Goal: Use online tool/utility: Utilize a website feature to perform a specific function

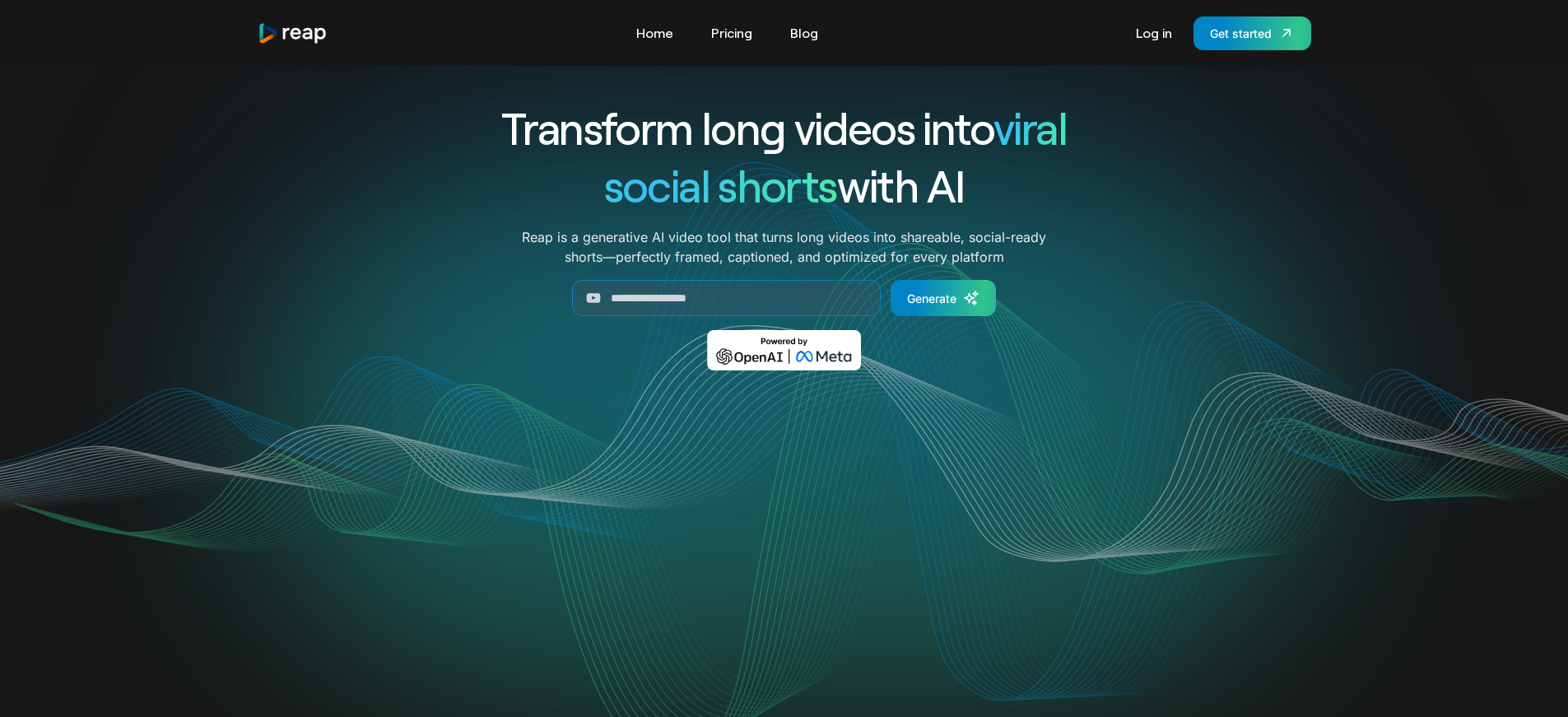
type input "****"
drag, startPoint x: 667, startPoint y: 303, endPoint x: 609, endPoint y: 301, distance: 58.0
click at [608, 301] on input "****" at bounding box center [726, 297] width 309 height 36
paste input "**********"
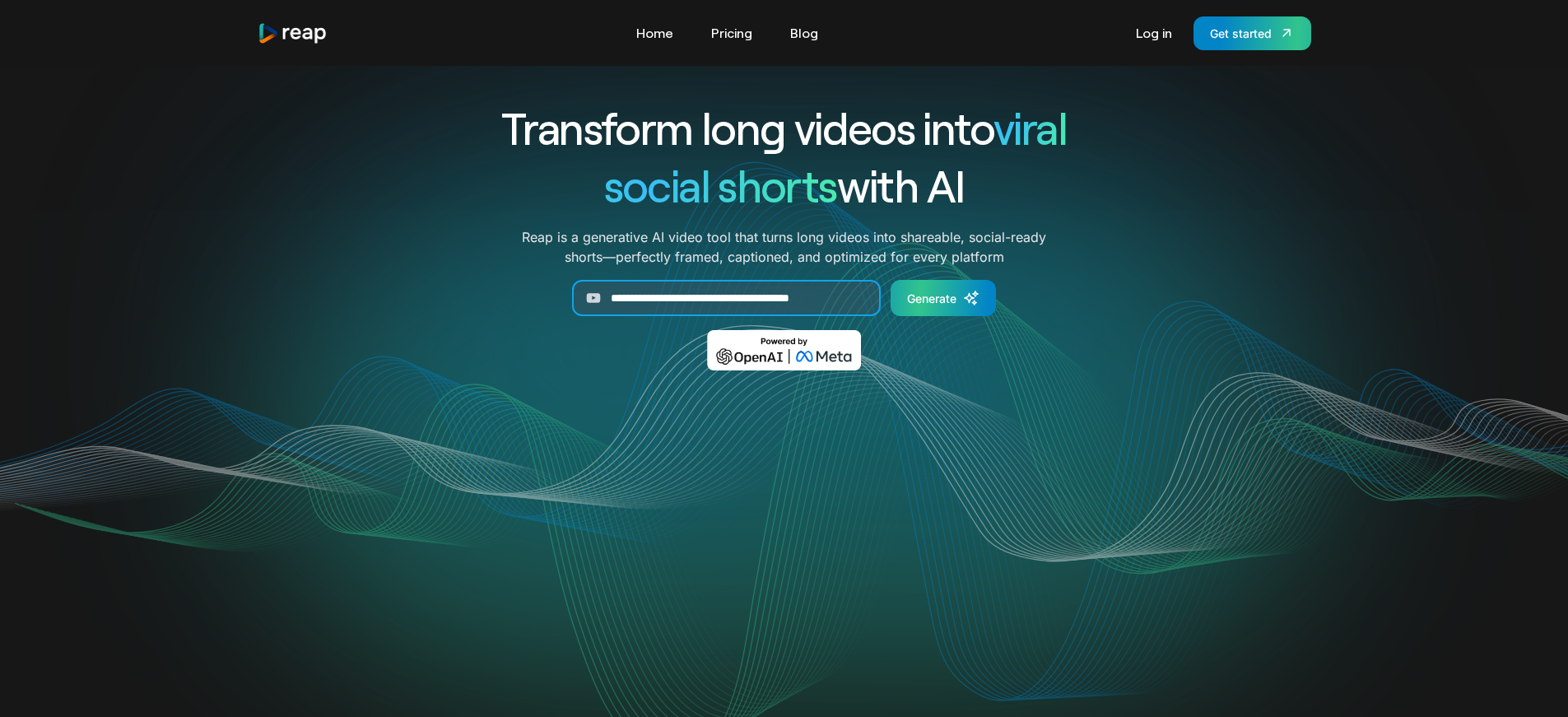
type input "**********"
click at [940, 299] on div "Generate" at bounding box center [932, 298] width 49 height 17
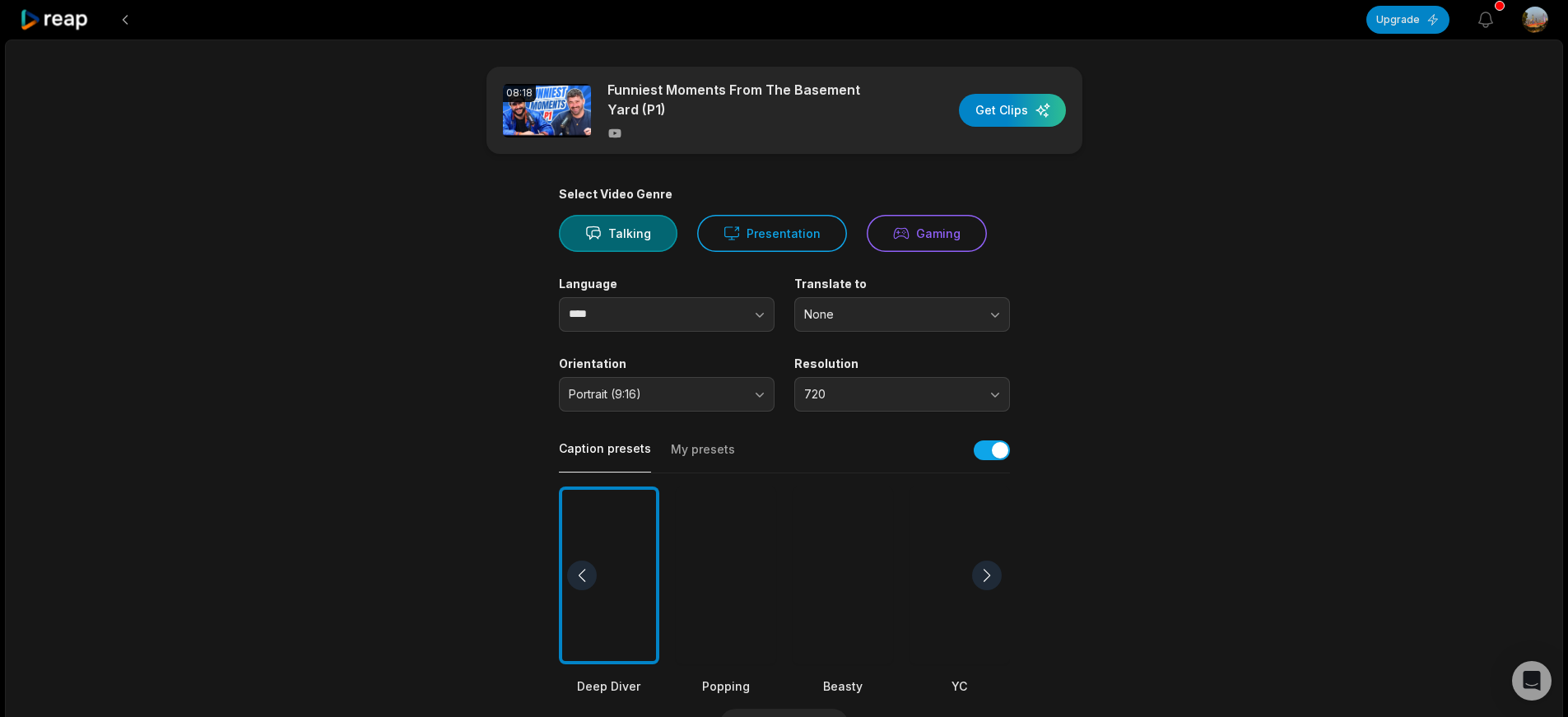
click at [746, 606] on div at bounding box center [725, 576] width 100 height 179
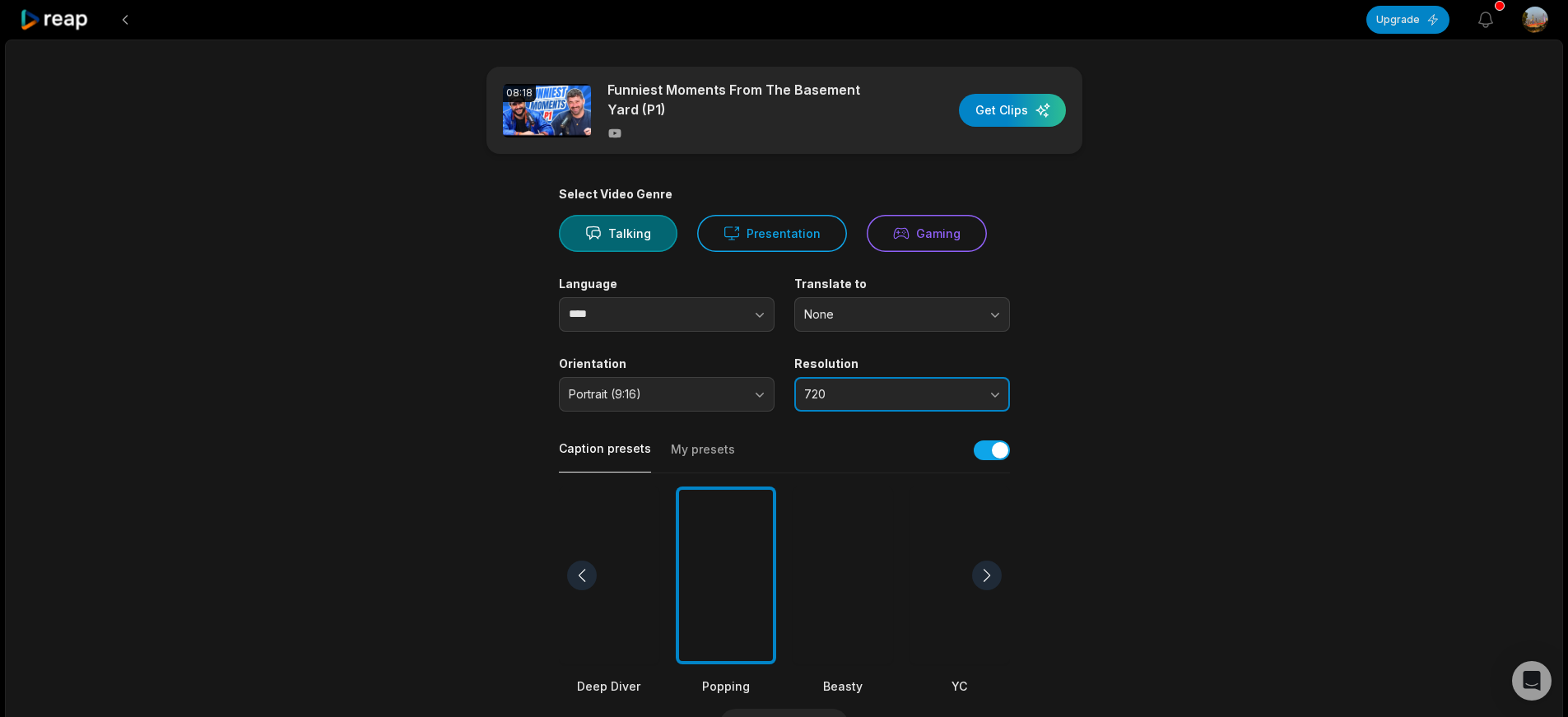
click at [926, 390] on span "720" at bounding box center [890, 394] width 172 height 15
click at [1043, 103] on div "button" at bounding box center [1011, 110] width 107 height 33
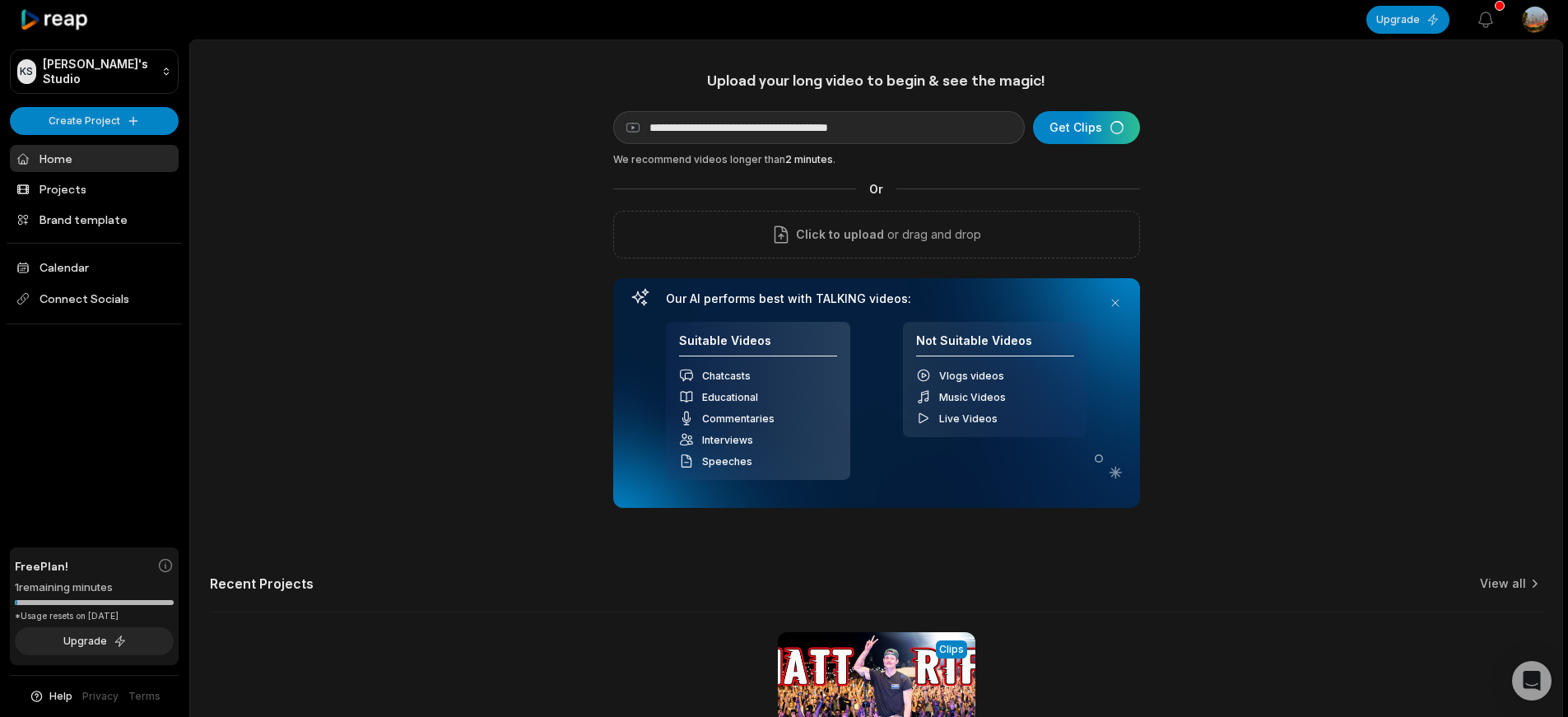
scroll to position [217, 0]
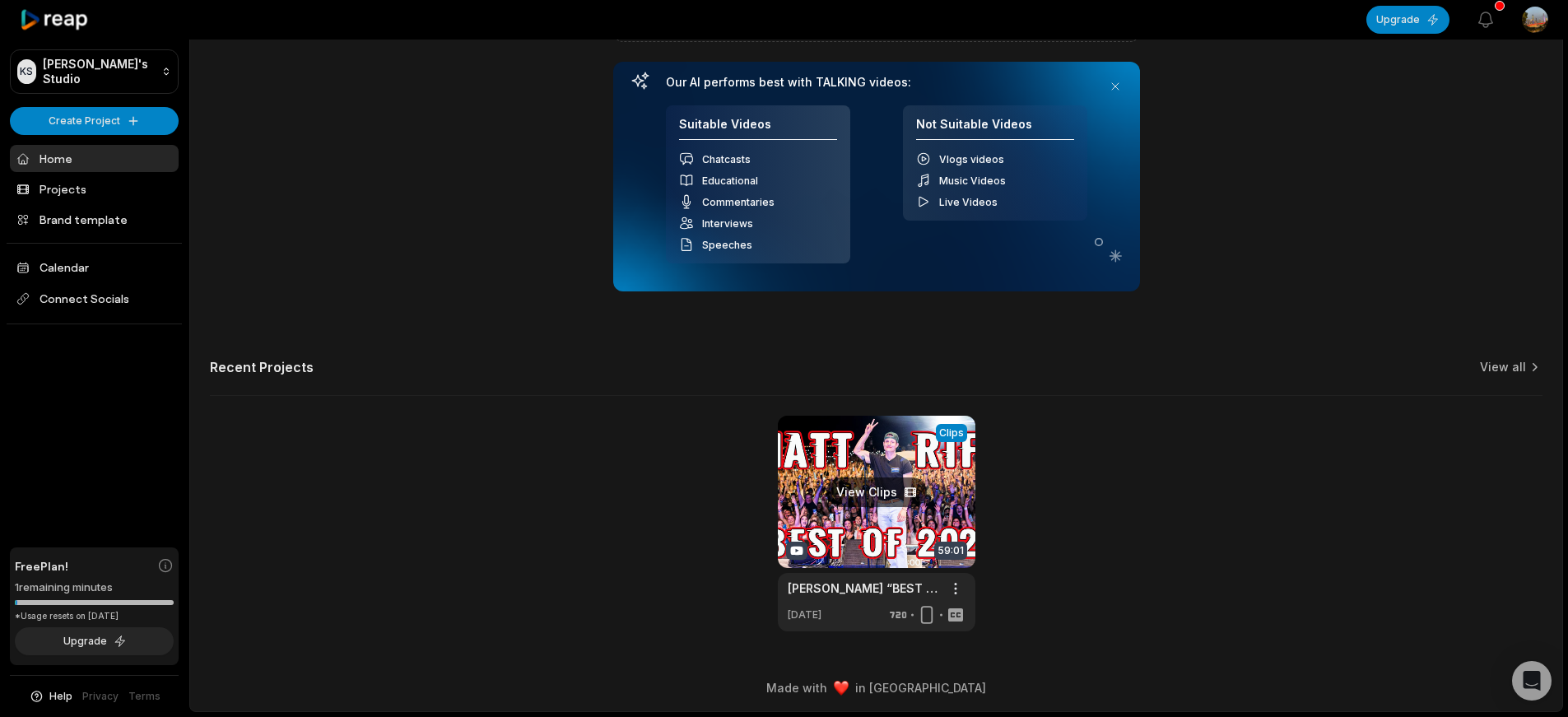
click at [904, 517] on link at bounding box center [876, 524] width 198 height 216
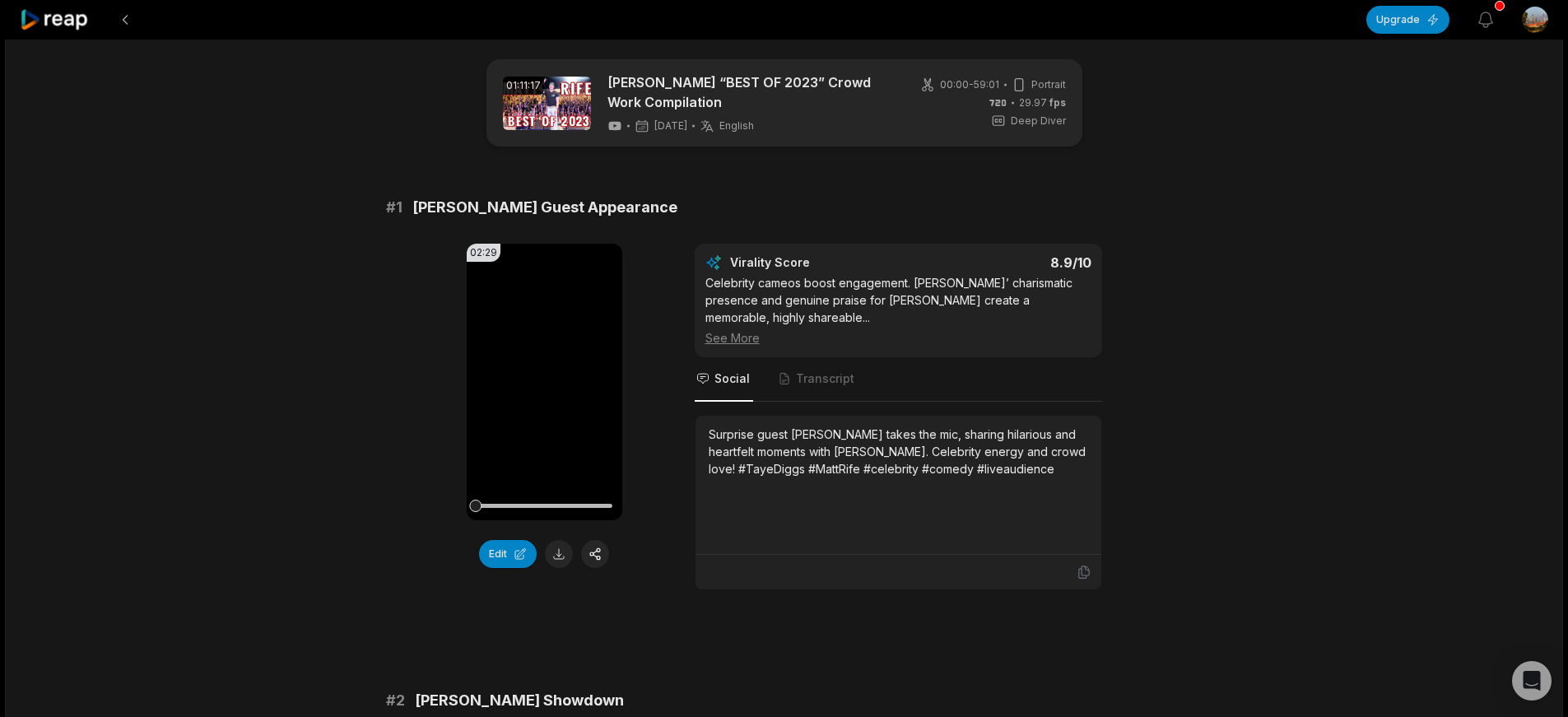
scroll to position [9, 0]
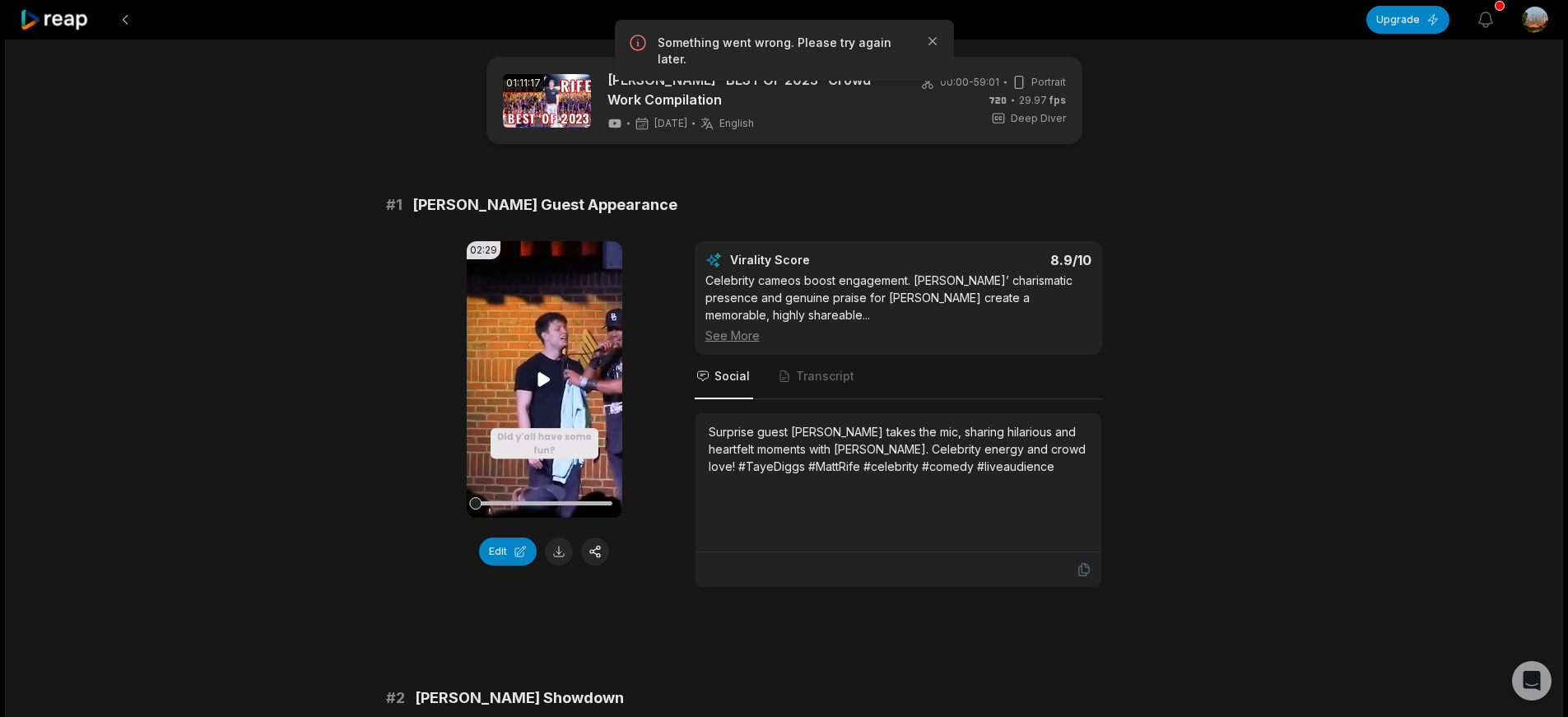
click at [554, 381] on video "Your browser does not support mp4 format." at bounding box center [544, 380] width 155 height 277
click at [545, 381] on icon at bounding box center [543, 379] width 20 height 20
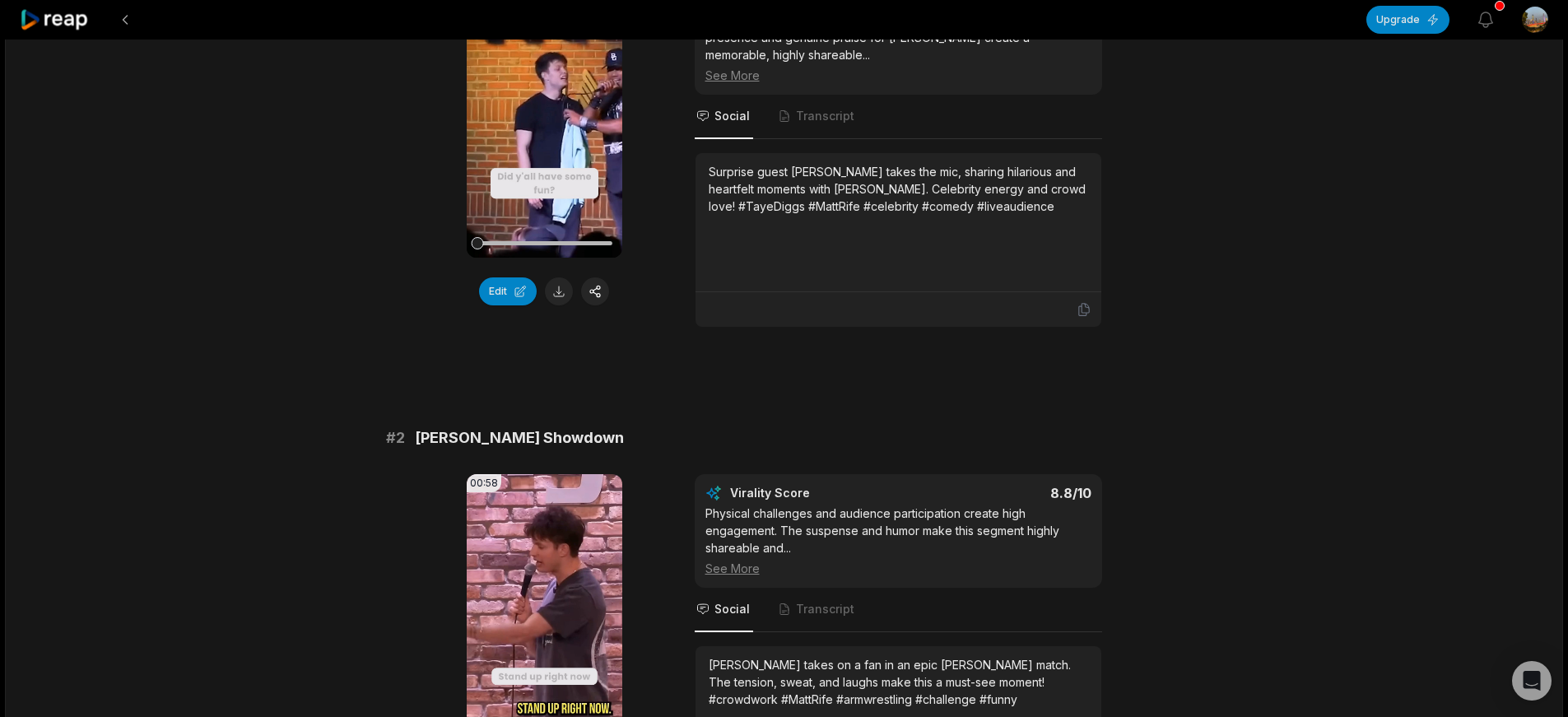
scroll to position [313, 0]
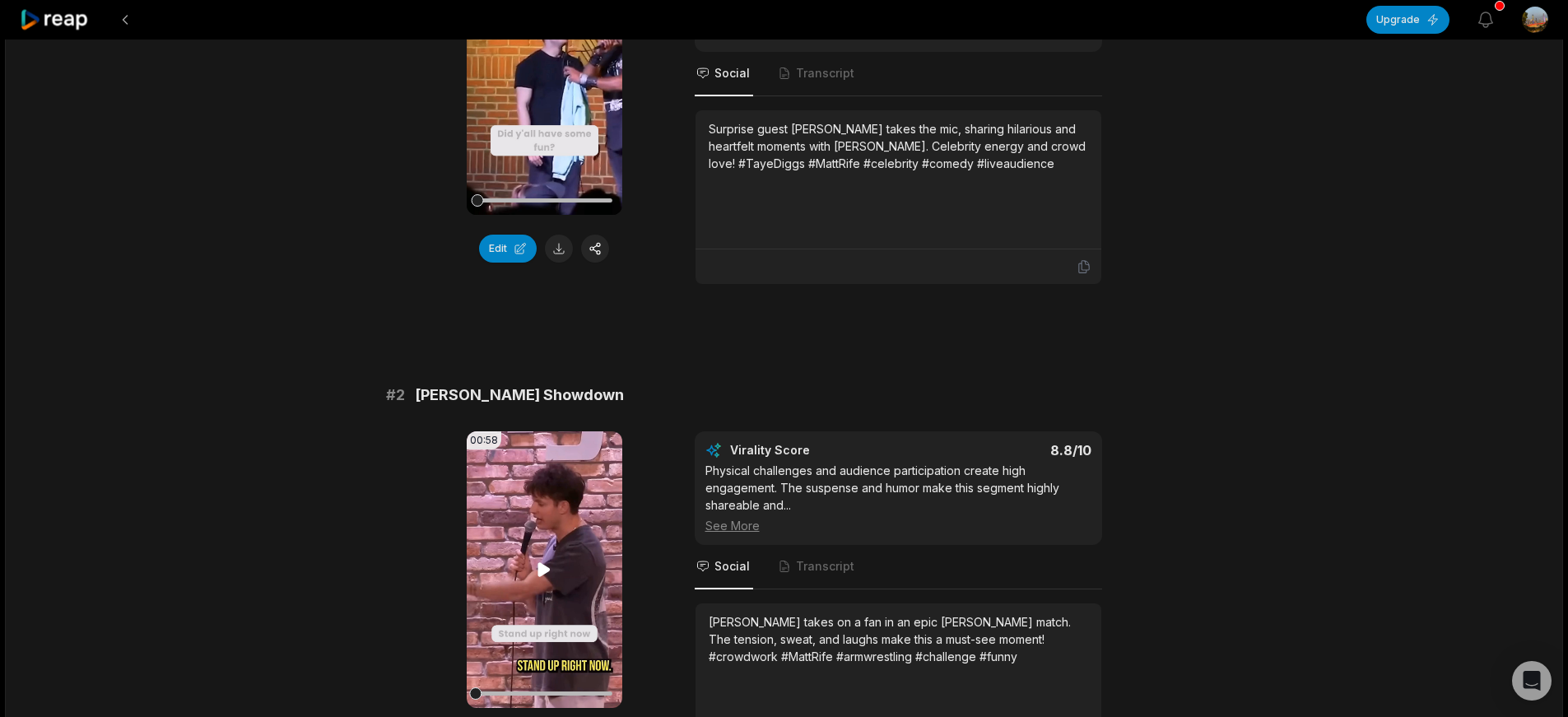
click at [543, 582] on video "Your browser does not support mp4 format." at bounding box center [544, 569] width 155 height 277
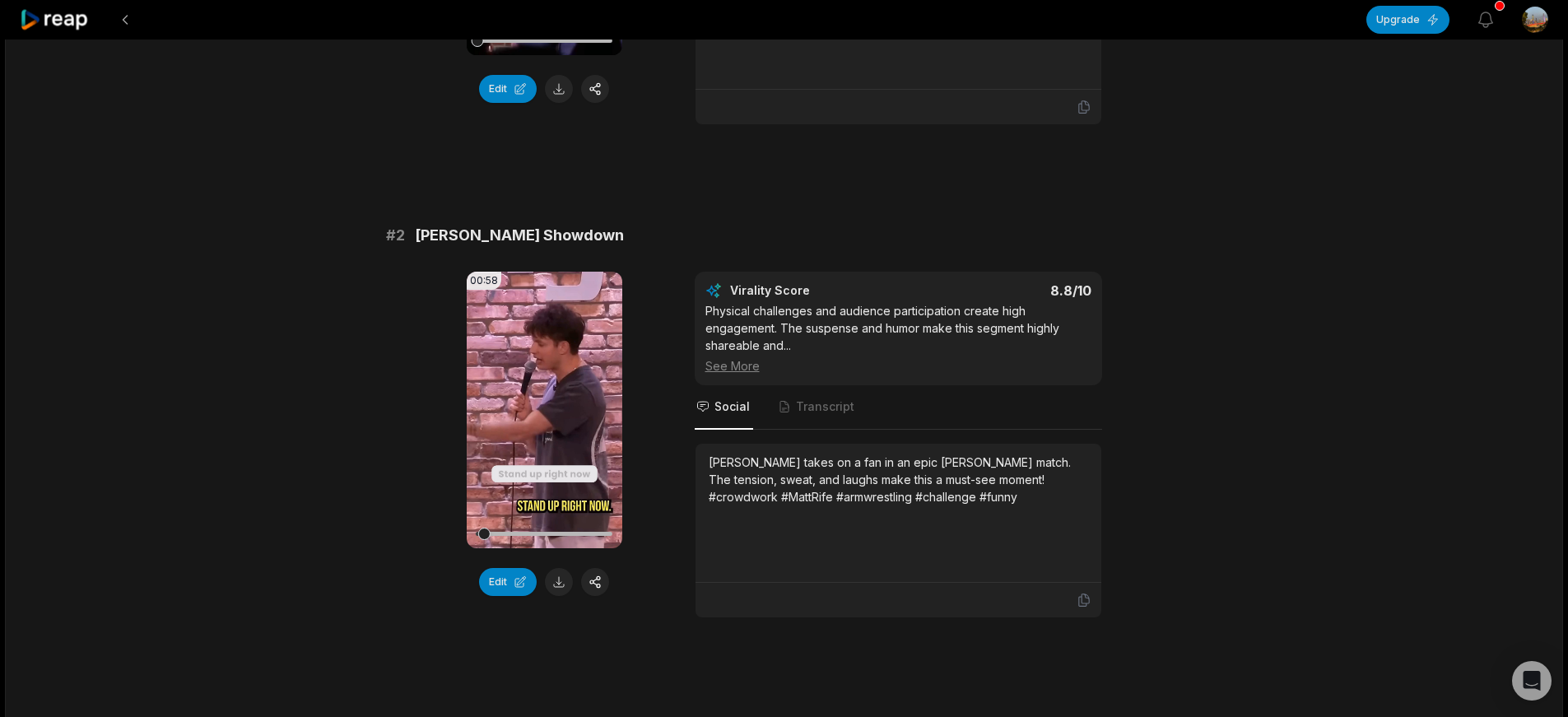
scroll to position [471, 0]
click at [549, 399] on video "Your browser does not support mp4 format." at bounding box center [544, 412] width 155 height 277
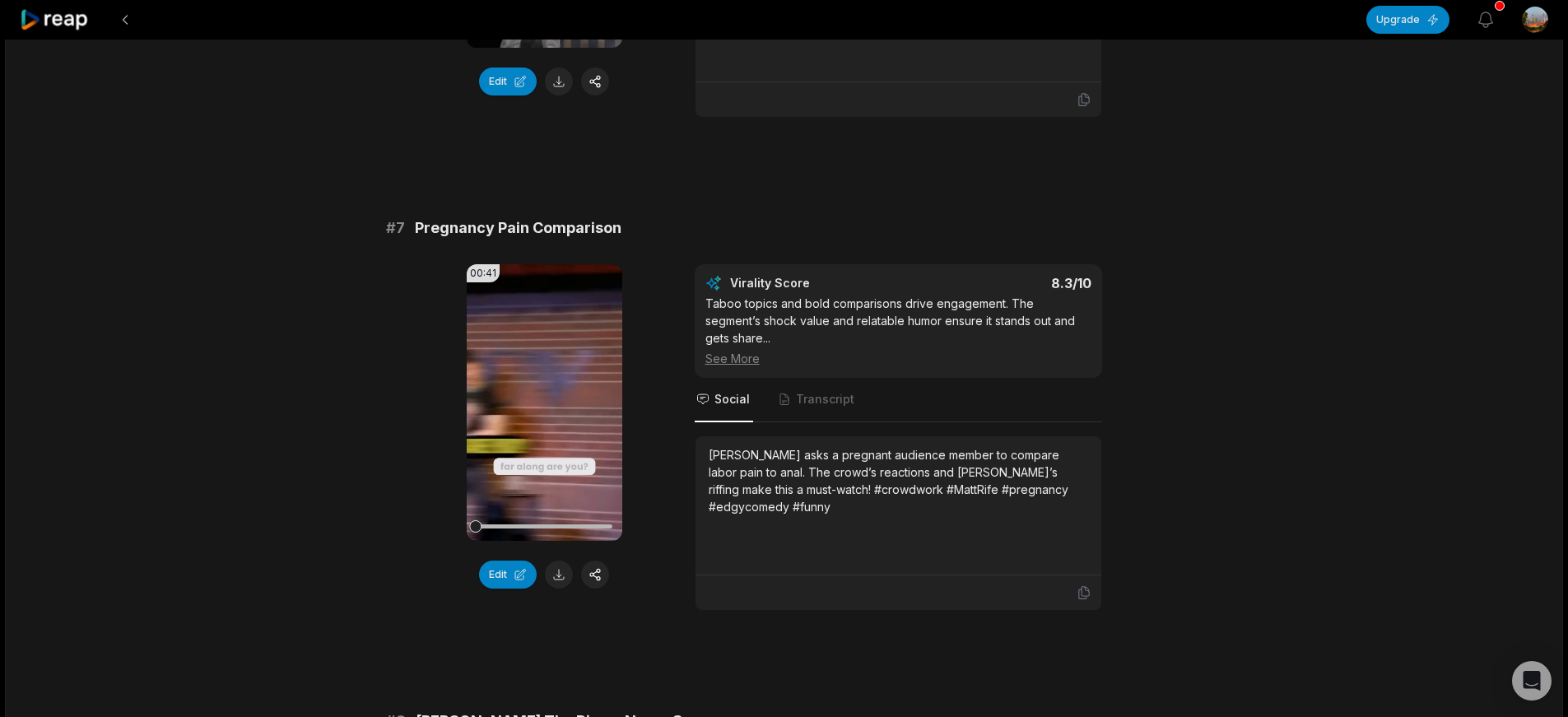
scroll to position [2933, 0]
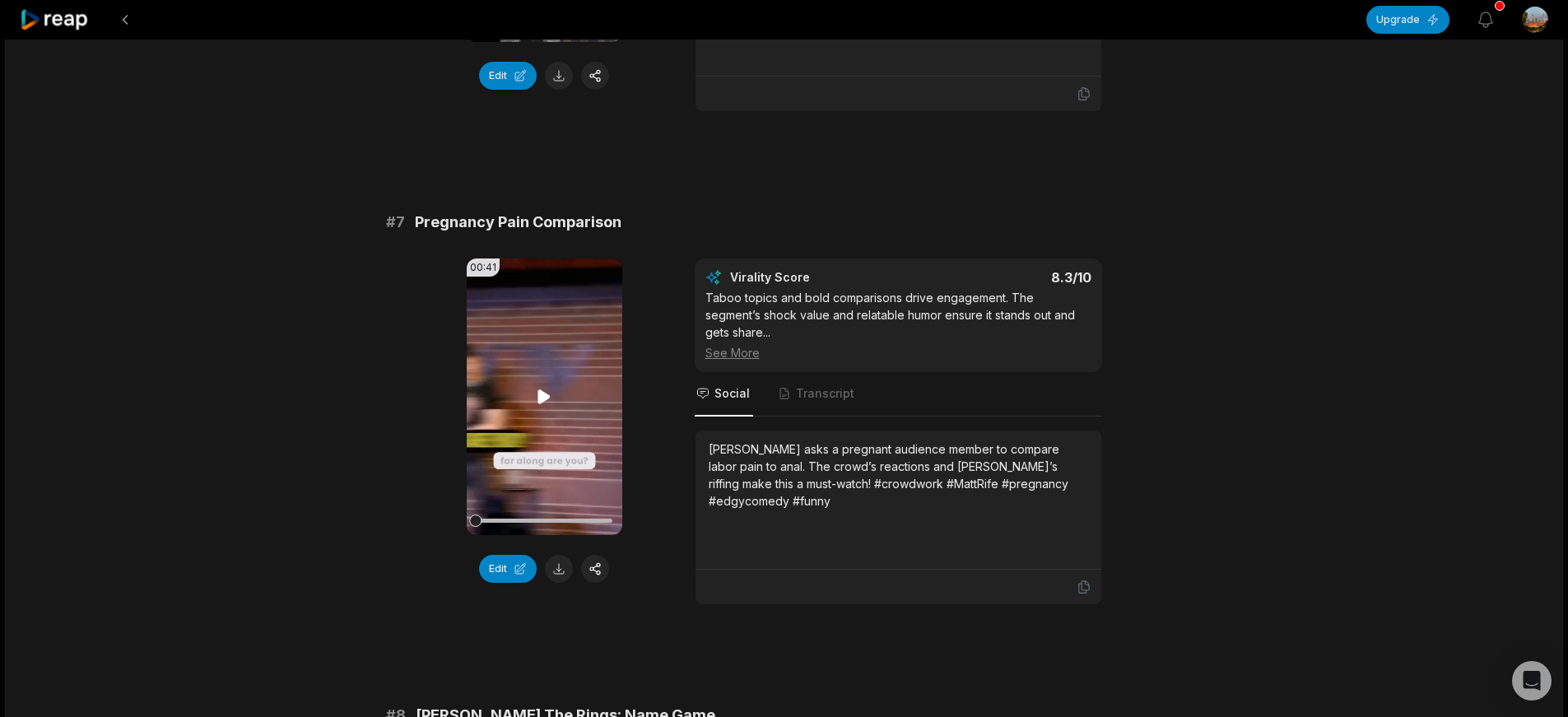
click at [536, 386] on icon at bounding box center [543, 396] width 20 height 20
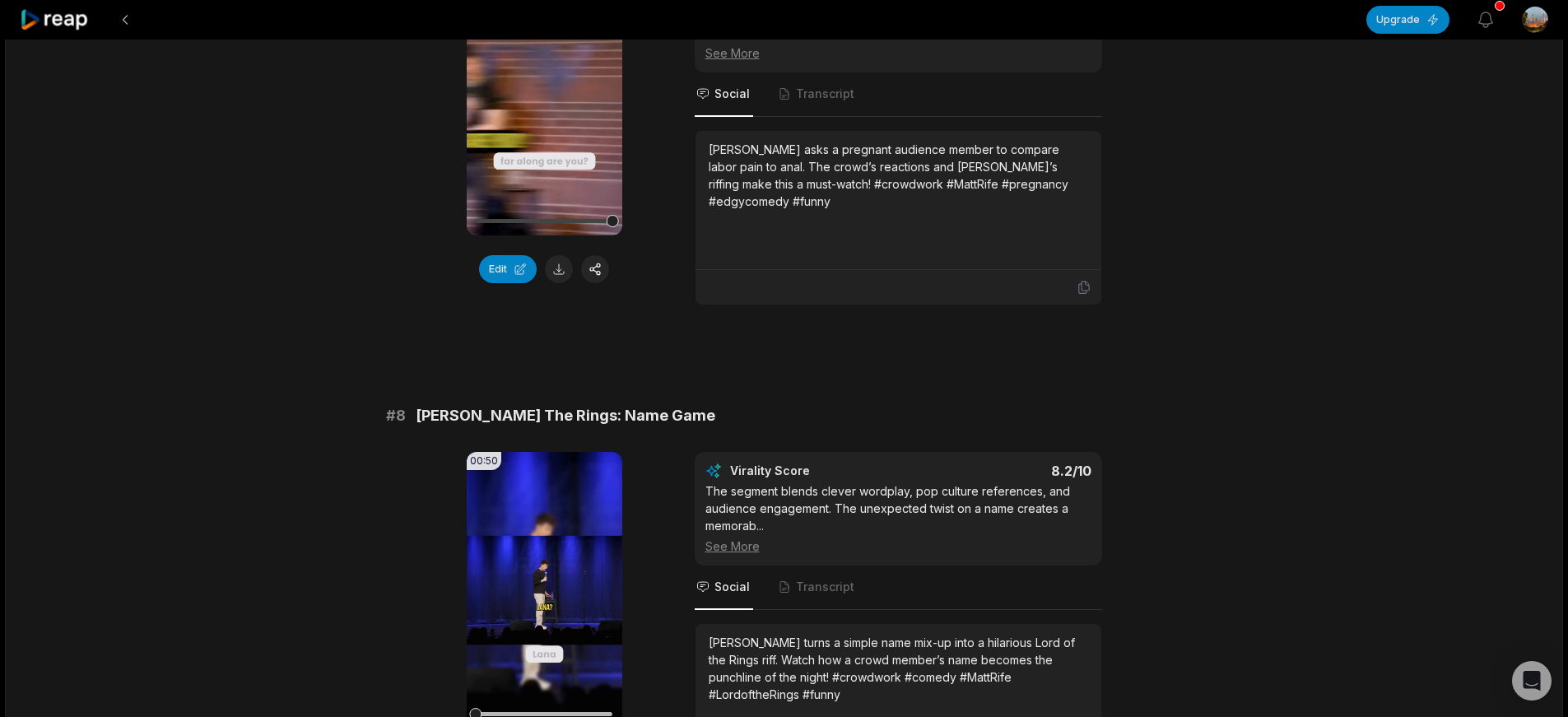
scroll to position [3322, 0]
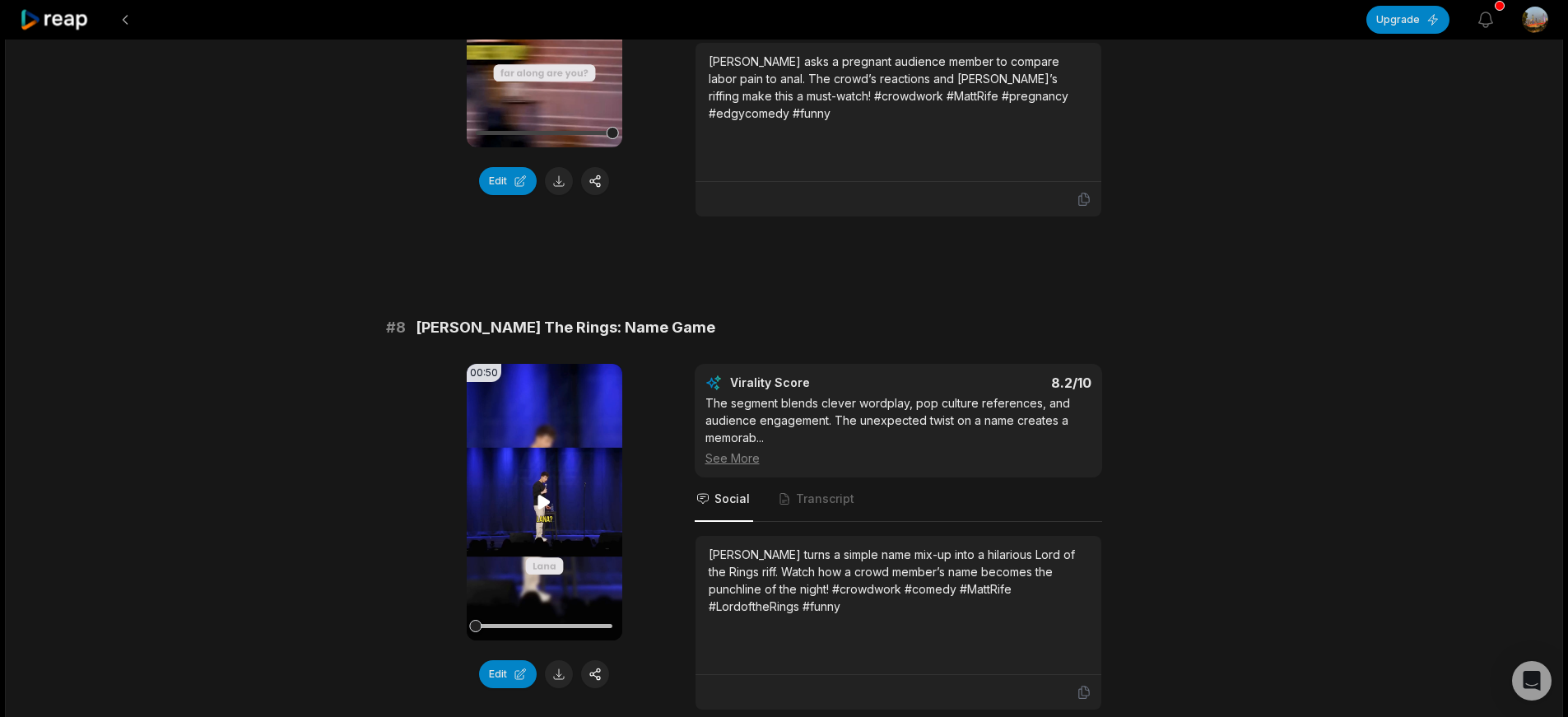
click at [543, 494] on icon at bounding box center [543, 501] width 12 height 14
click at [515, 660] on button "Edit" at bounding box center [508, 674] width 58 height 28
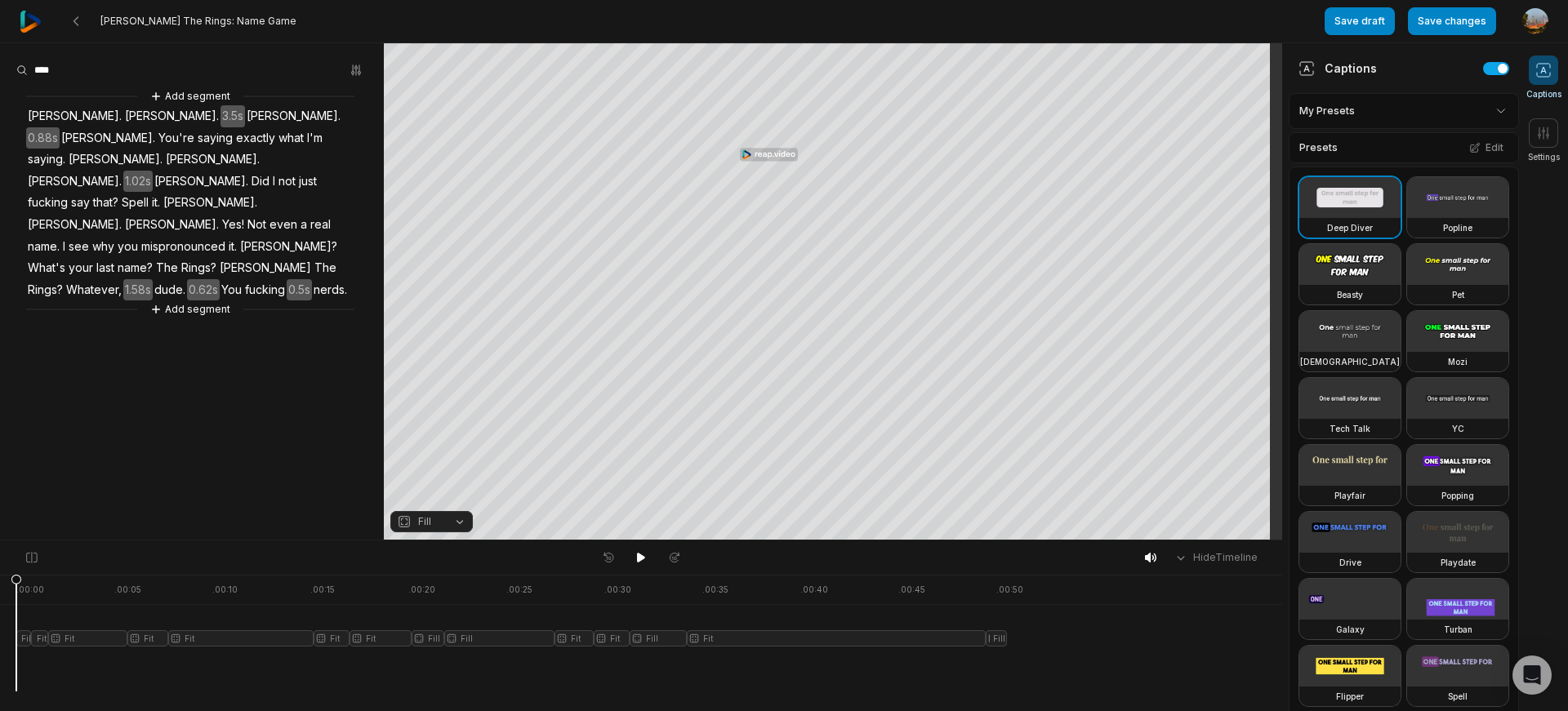
click at [245, 113] on span "Lana." at bounding box center [293, 116] width 97 height 22
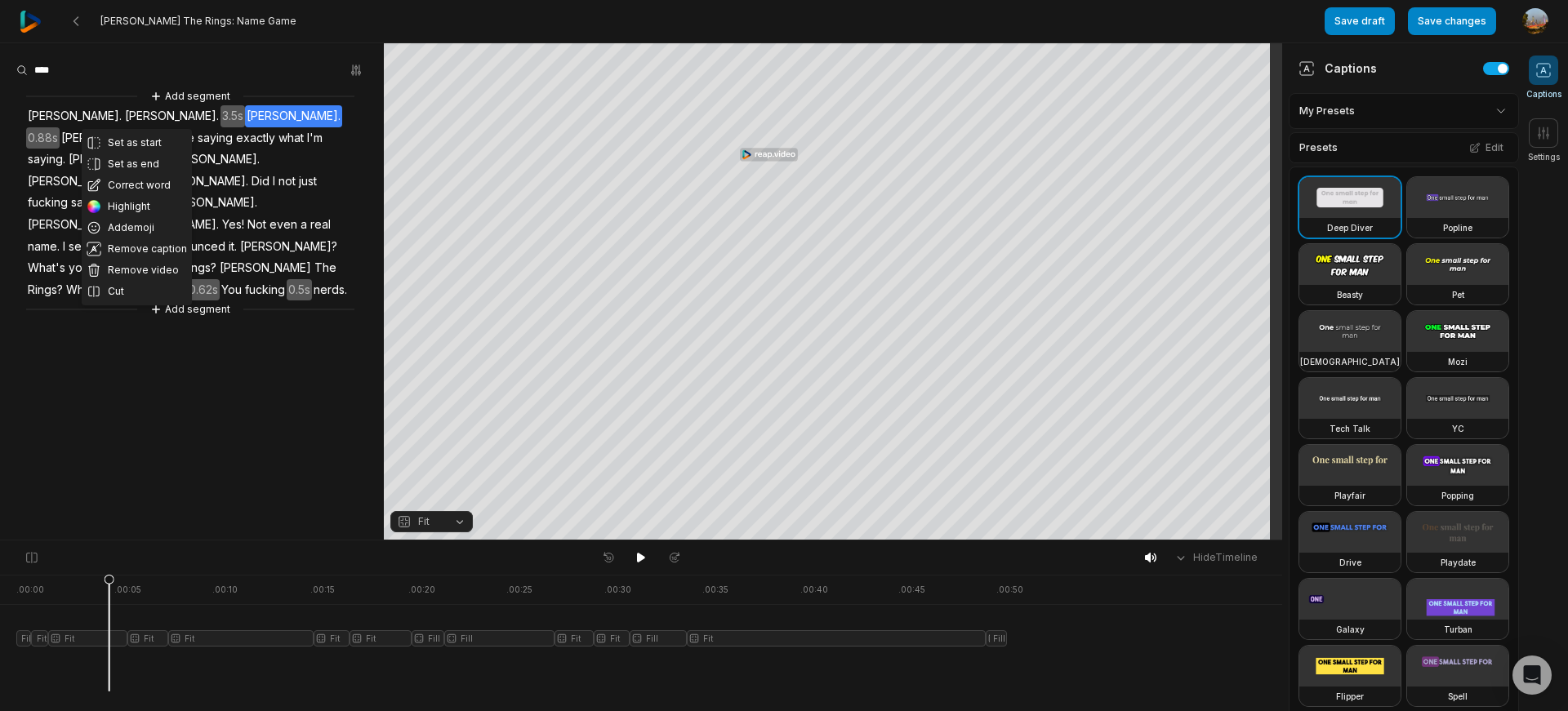
click at [123, 116] on span "Lana." at bounding box center [171, 116] width 97 height 22
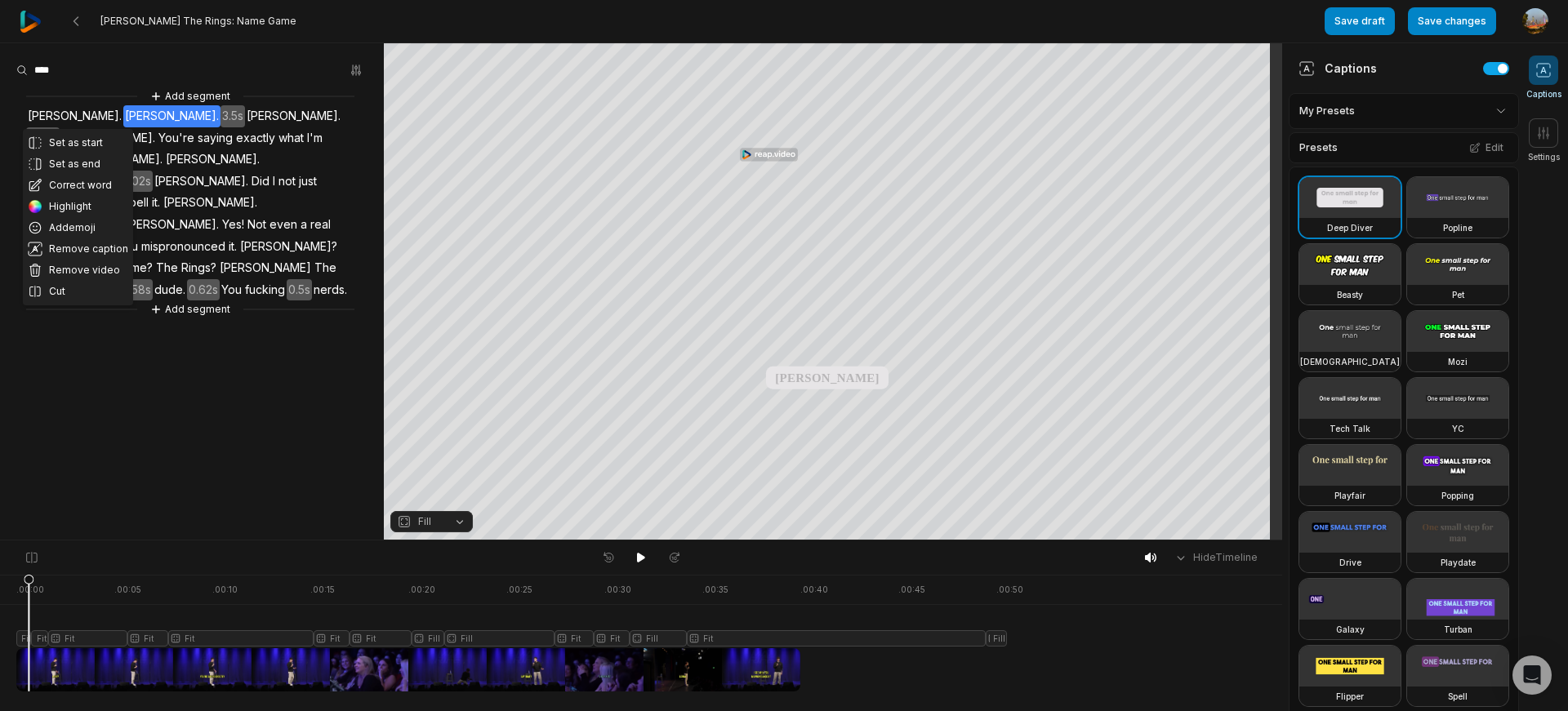
click at [39, 115] on span "Lana." at bounding box center [74, 116] width 97 height 22
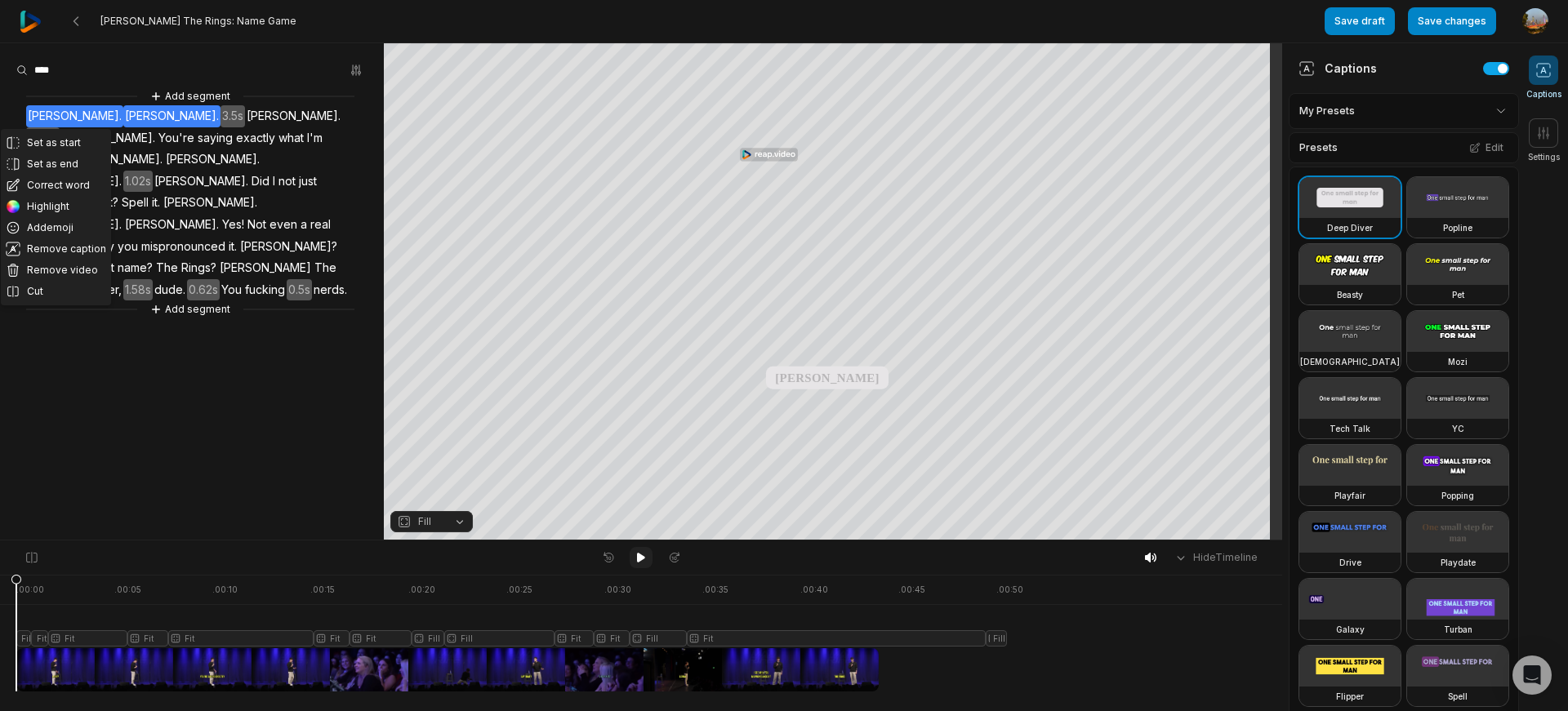
click at [632, 555] on button at bounding box center [641, 557] width 23 height 22
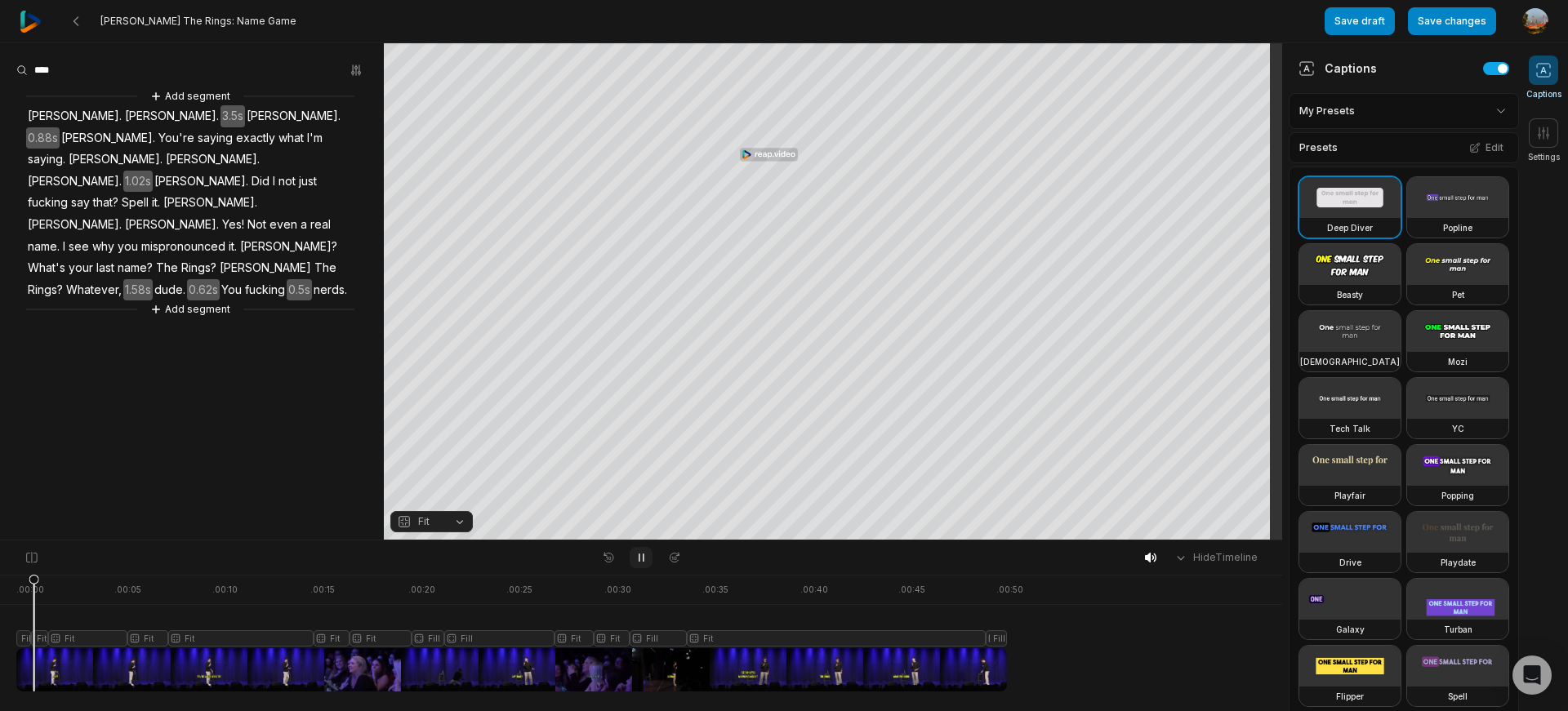
click at [634, 556] on icon at bounding box center [641, 558] width 13 height 13
click at [123, 111] on span "Lana." at bounding box center [171, 116] width 97 height 22
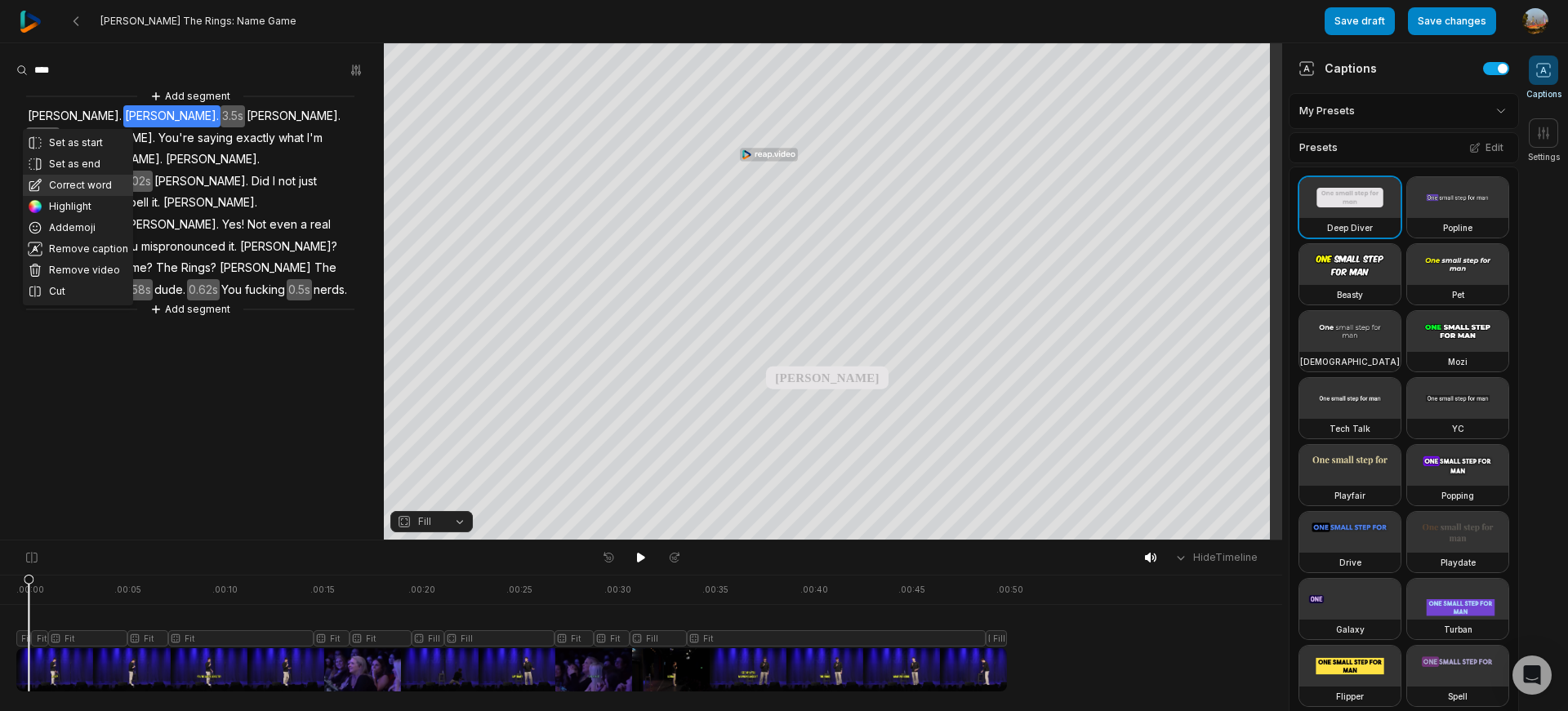
click at [82, 182] on button "Correct word" at bounding box center [77, 185] width 110 height 22
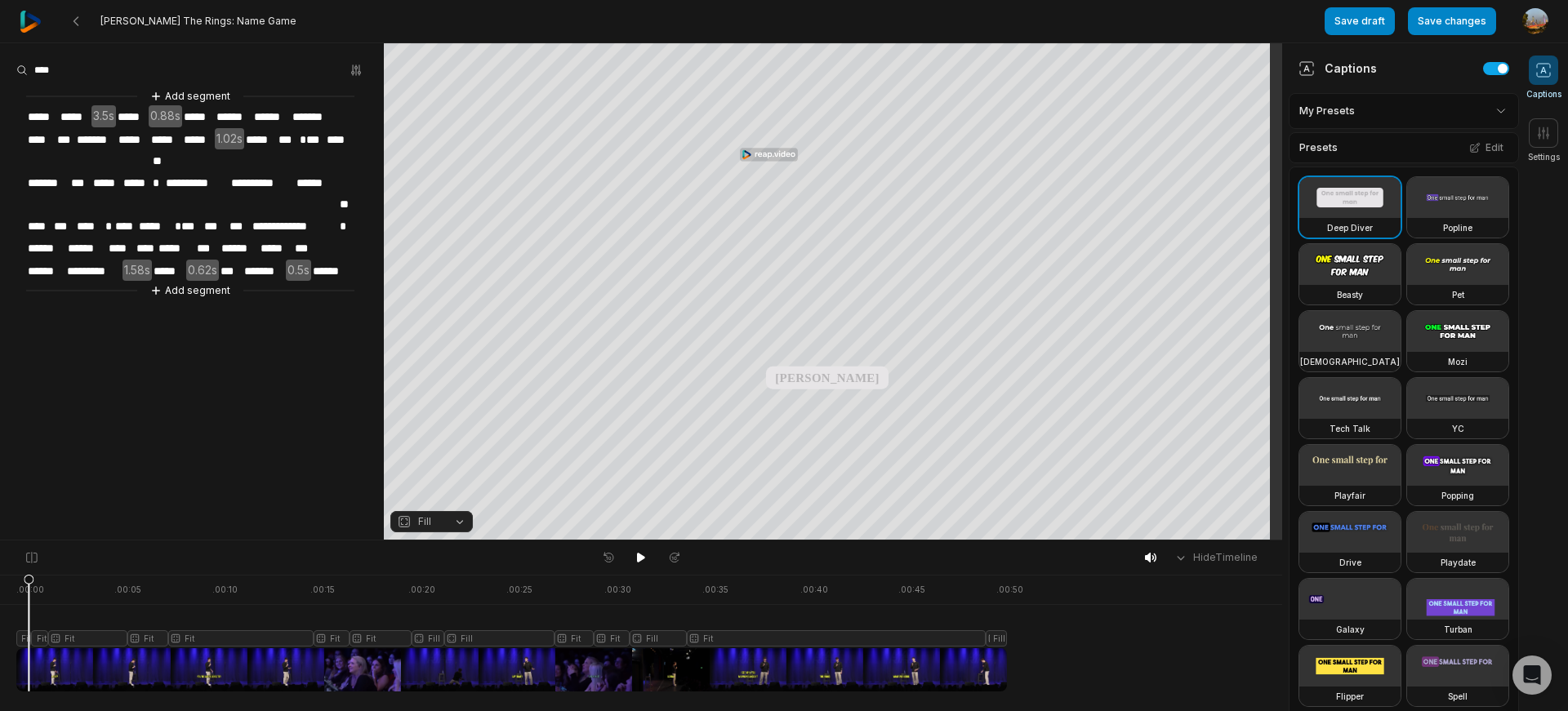
click at [71, 114] on span "*****" at bounding box center [75, 116] width 33 height 22
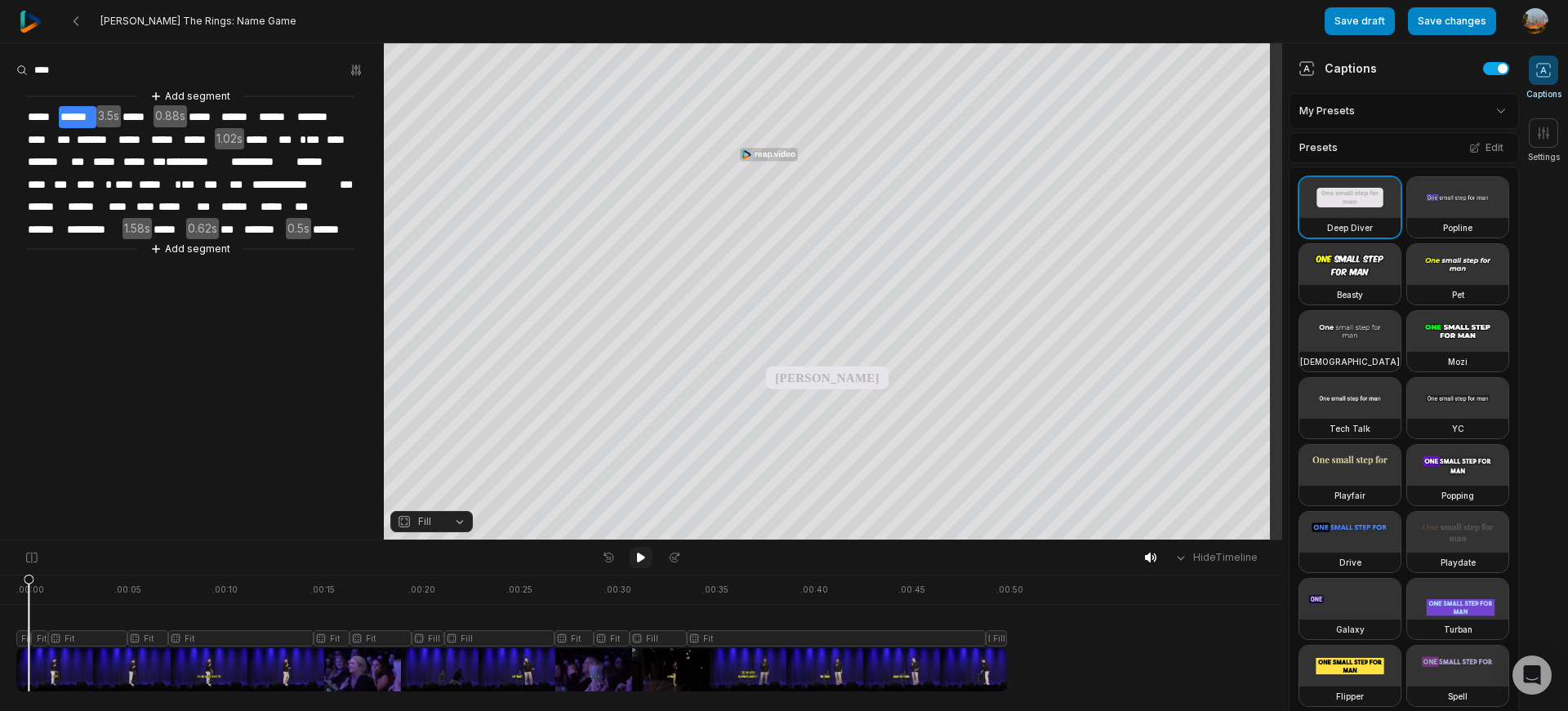
click at [644, 557] on icon at bounding box center [641, 557] width 8 height 9
click at [644, 557] on icon at bounding box center [641, 558] width 4 height 8
click at [201, 110] on span "*****" at bounding box center [203, 116] width 33 height 22
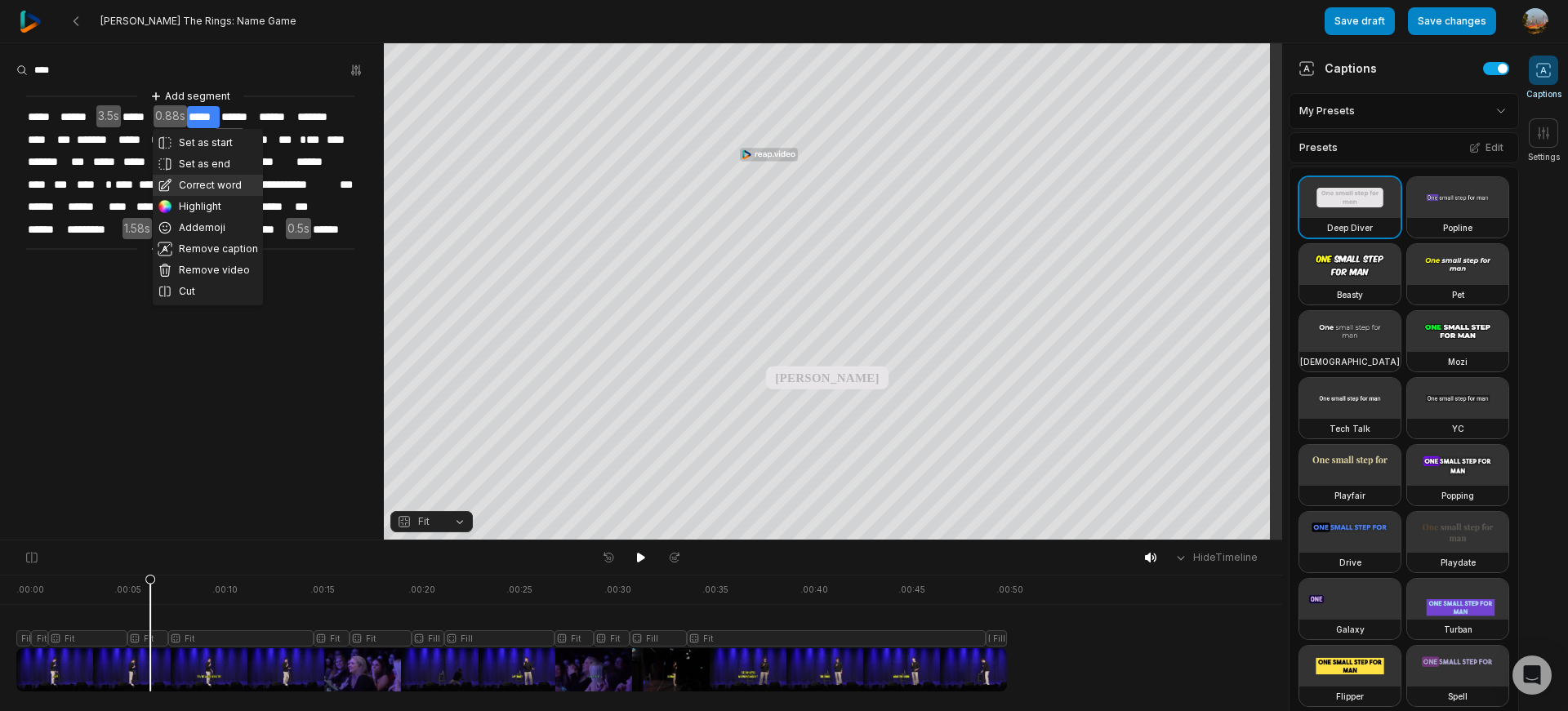
click at [205, 182] on button "Correct word" at bounding box center [208, 185] width 110 height 22
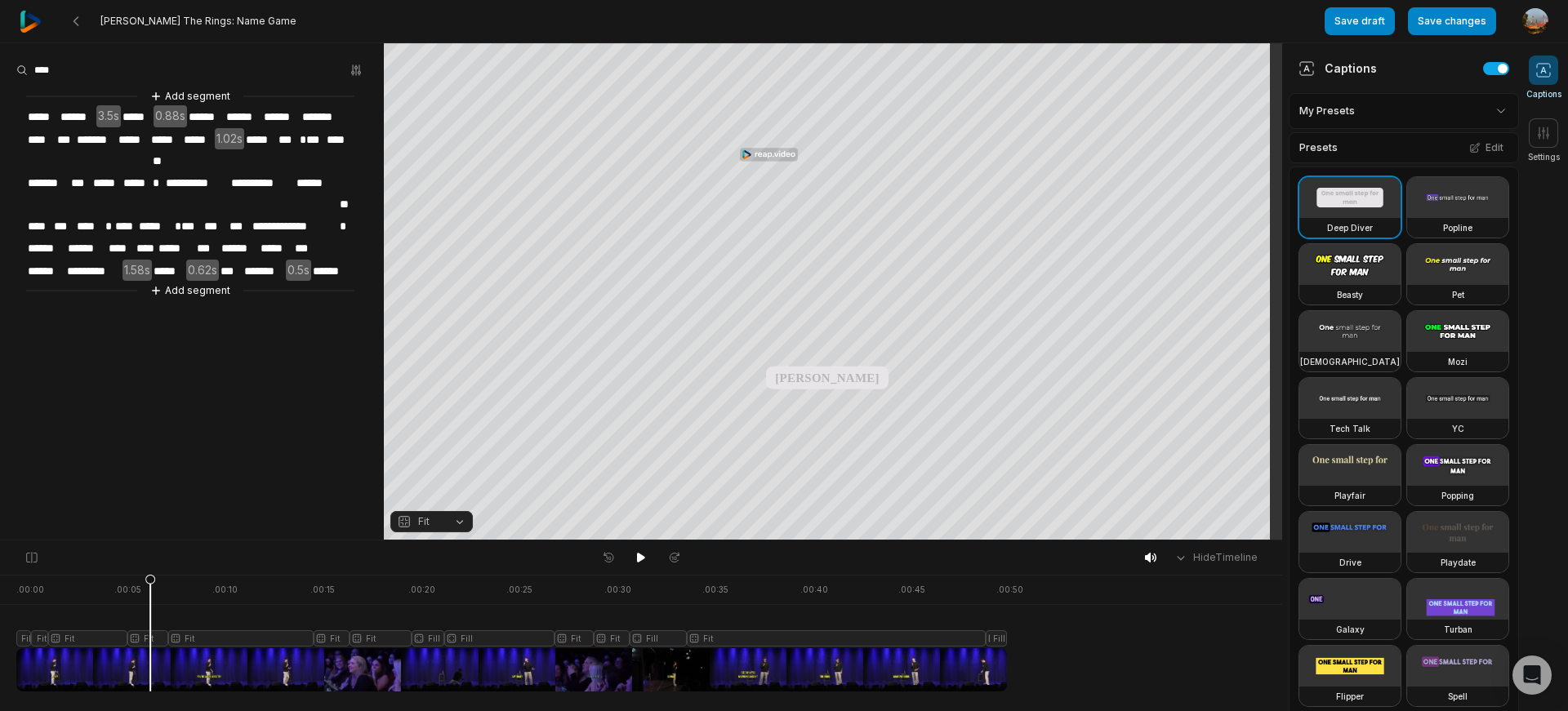
click at [138, 134] on span "*****" at bounding box center [132, 139] width 33 height 22
click at [634, 554] on icon at bounding box center [641, 558] width 13 height 13
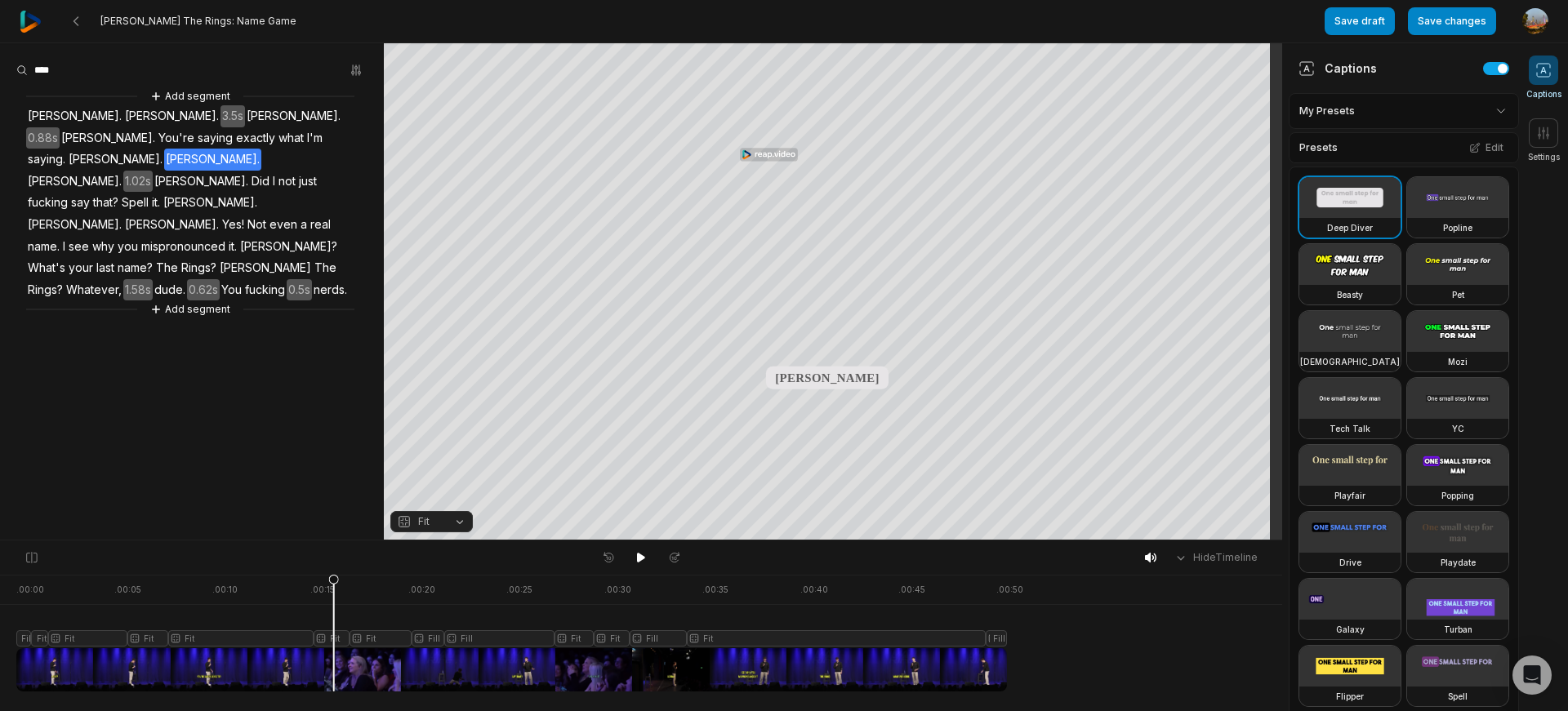
click at [164, 148] on span "Lana." at bounding box center [212, 159] width 97 height 22
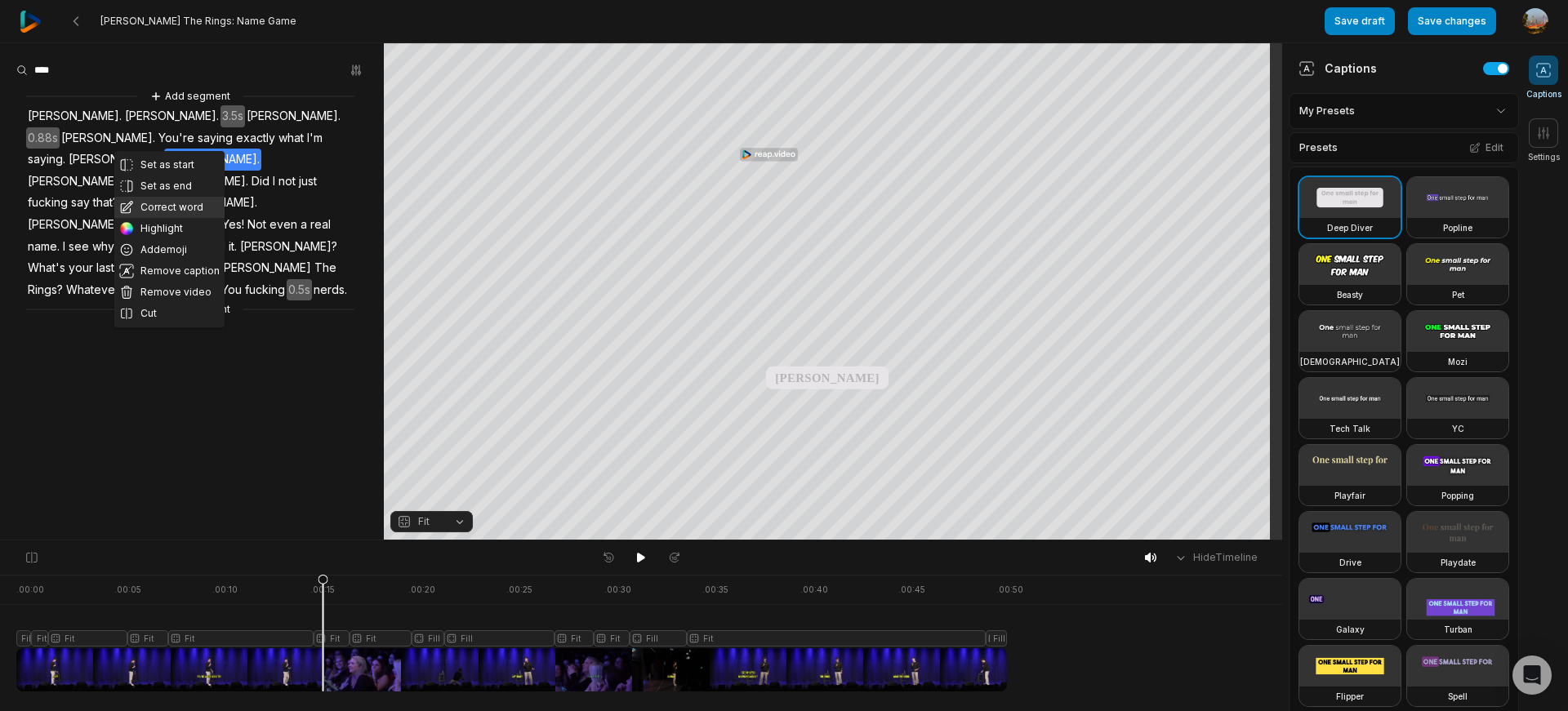
click at [167, 203] on button "Correct word" at bounding box center [169, 207] width 110 height 22
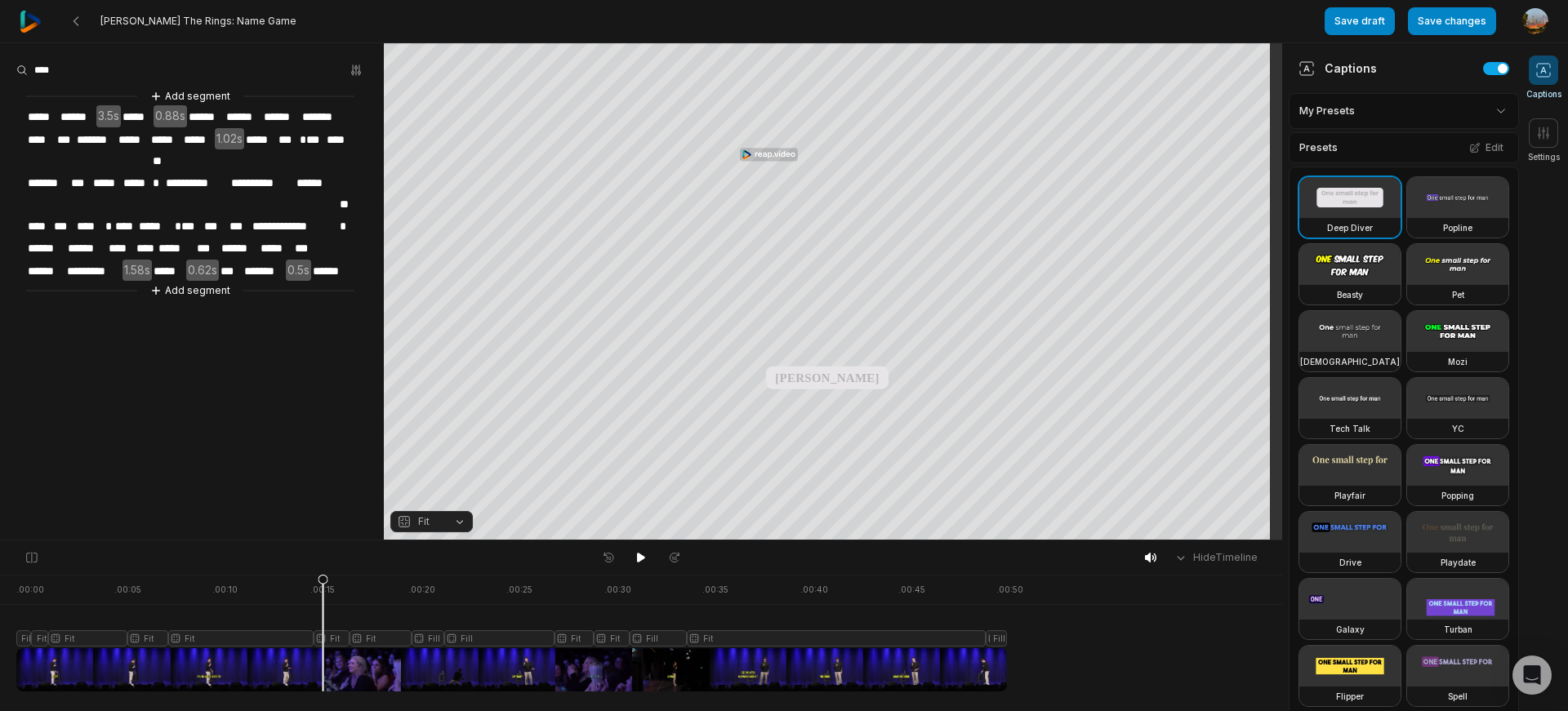
click at [163, 134] on span "*****" at bounding box center [165, 139] width 33 height 22
click at [270, 139] on span "*****" at bounding box center [265, 139] width 33 height 22
click at [264, 137] on span "*****" at bounding box center [265, 139] width 33 height 22
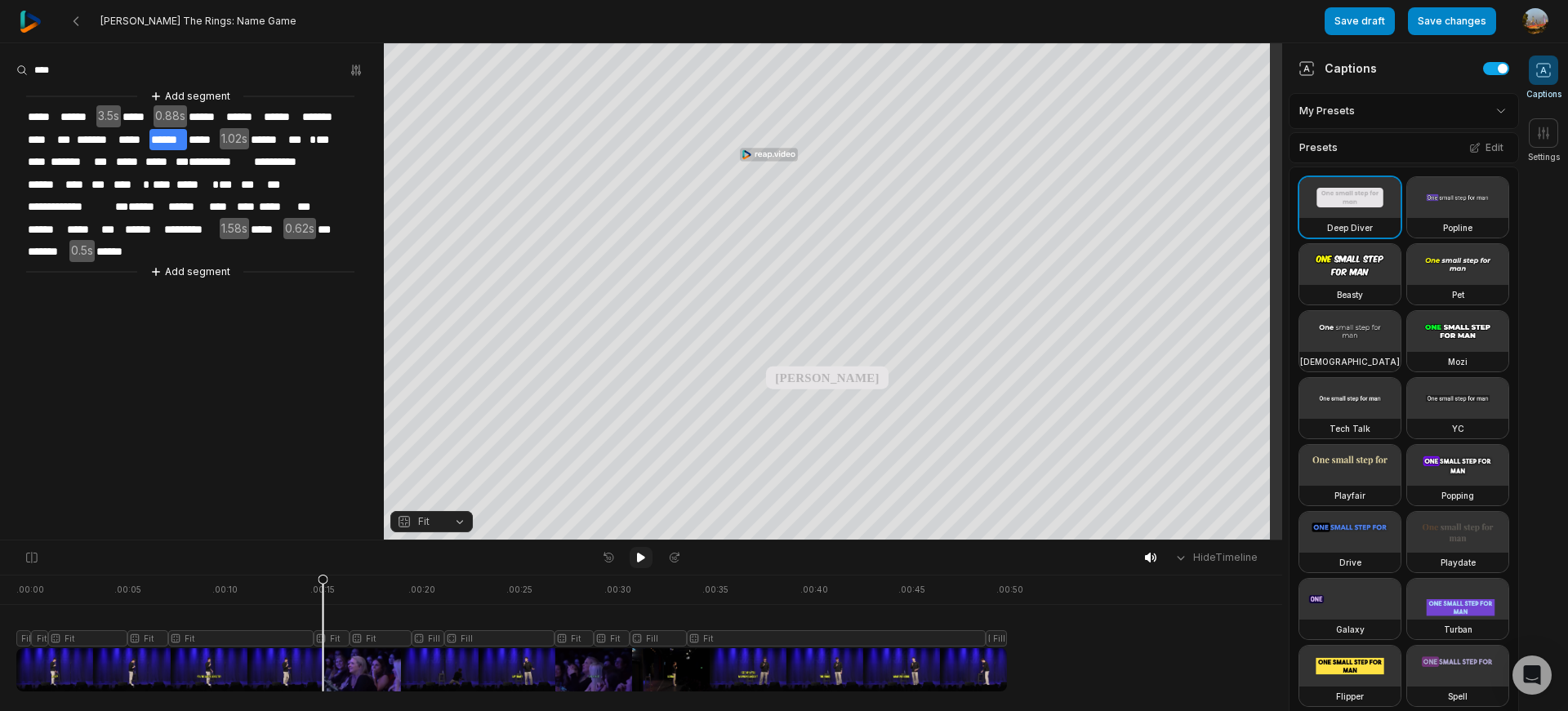
click at [640, 557] on icon at bounding box center [641, 557] width 8 height 9
click at [639, 558] on icon at bounding box center [641, 558] width 13 height 13
click at [1453, 23] on button "Save changes" at bounding box center [1452, 22] width 88 height 28
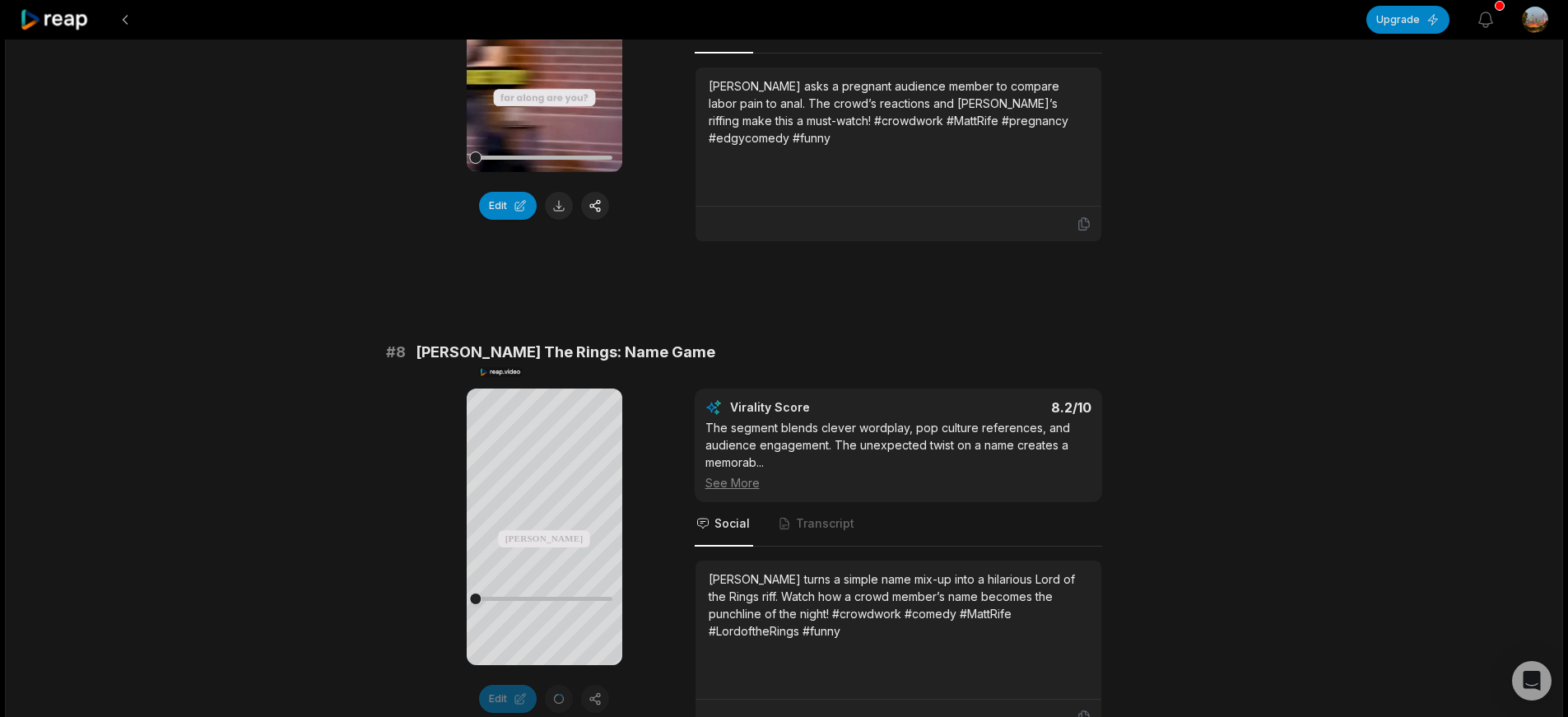
scroll to position [3332, 0]
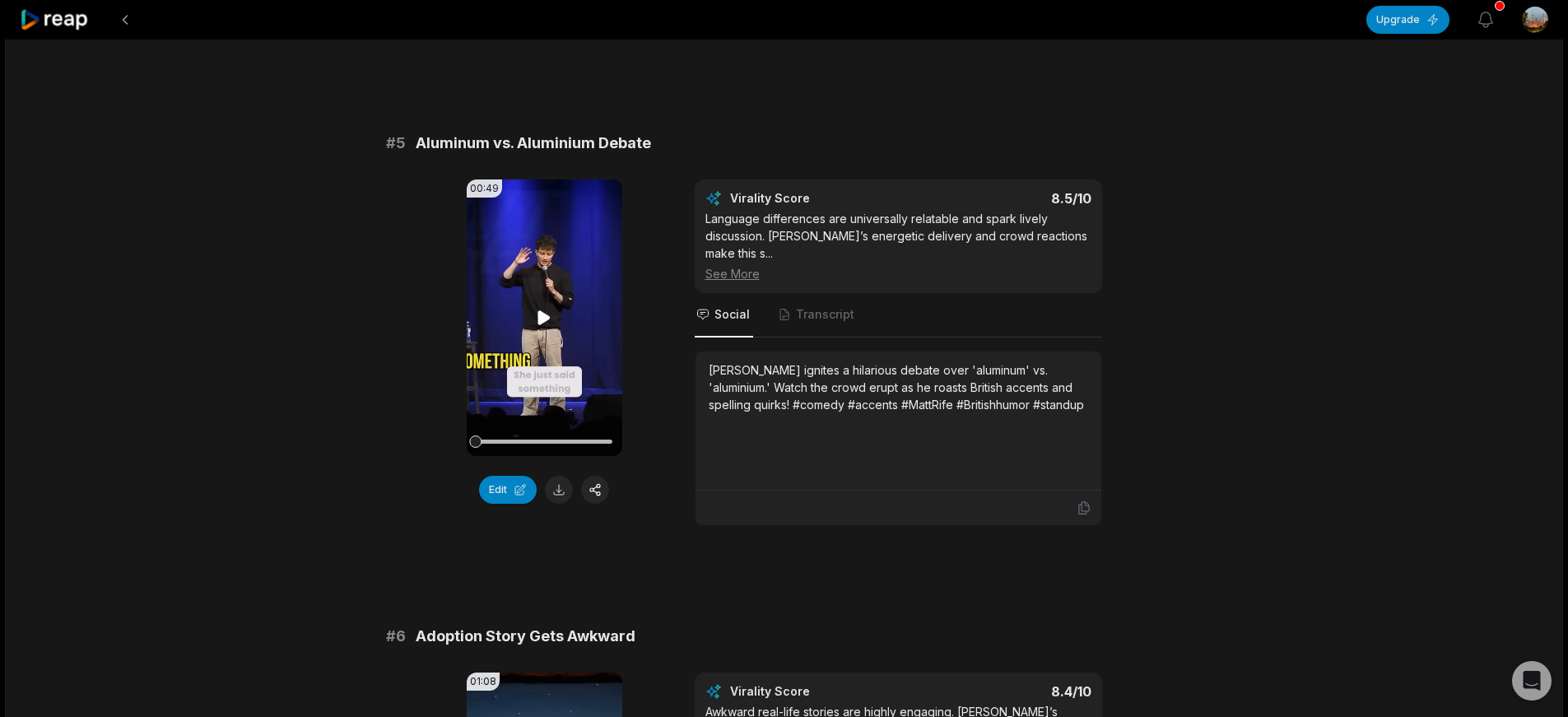
scroll to position [2002, 0]
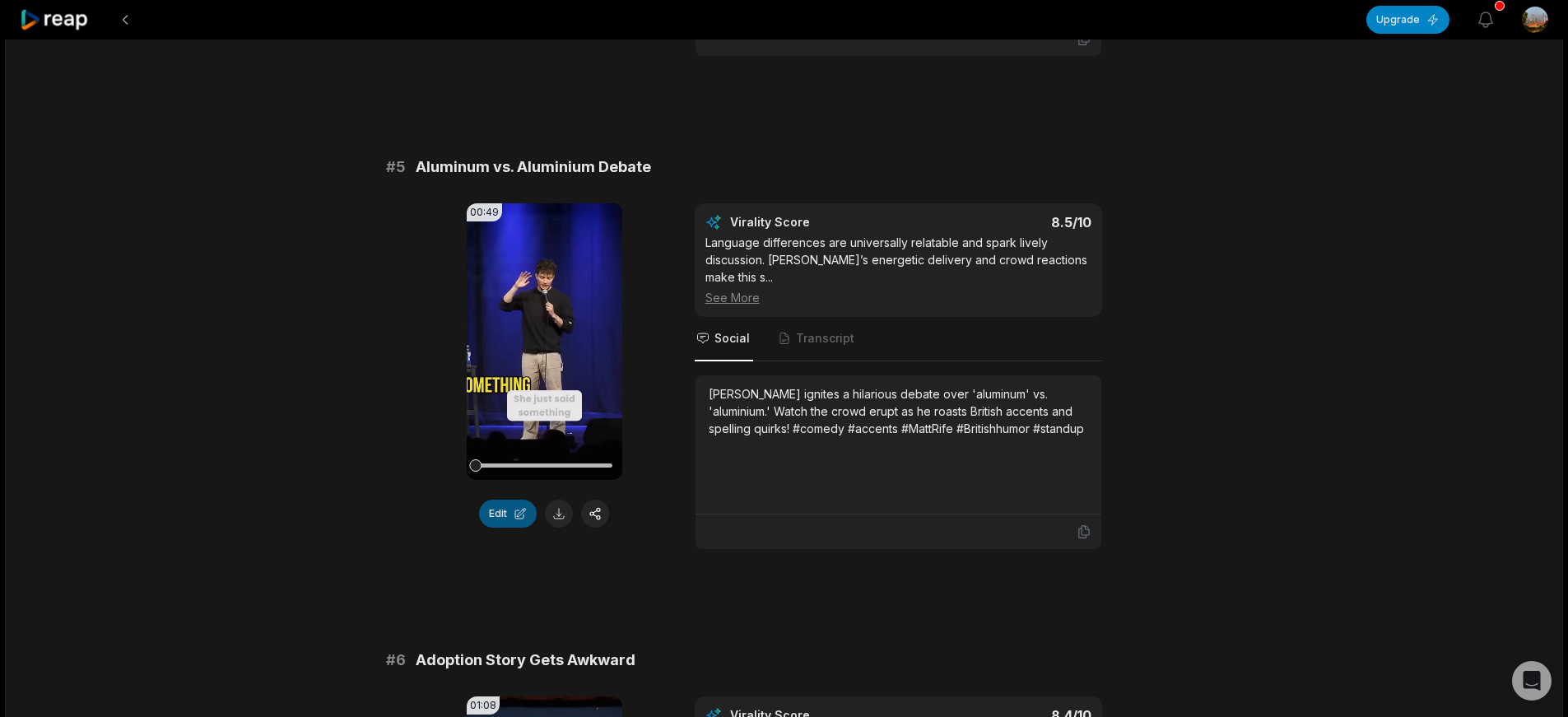
click at [512, 500] on button "Edit" at bounding box center [508, 514] width 58 height 28
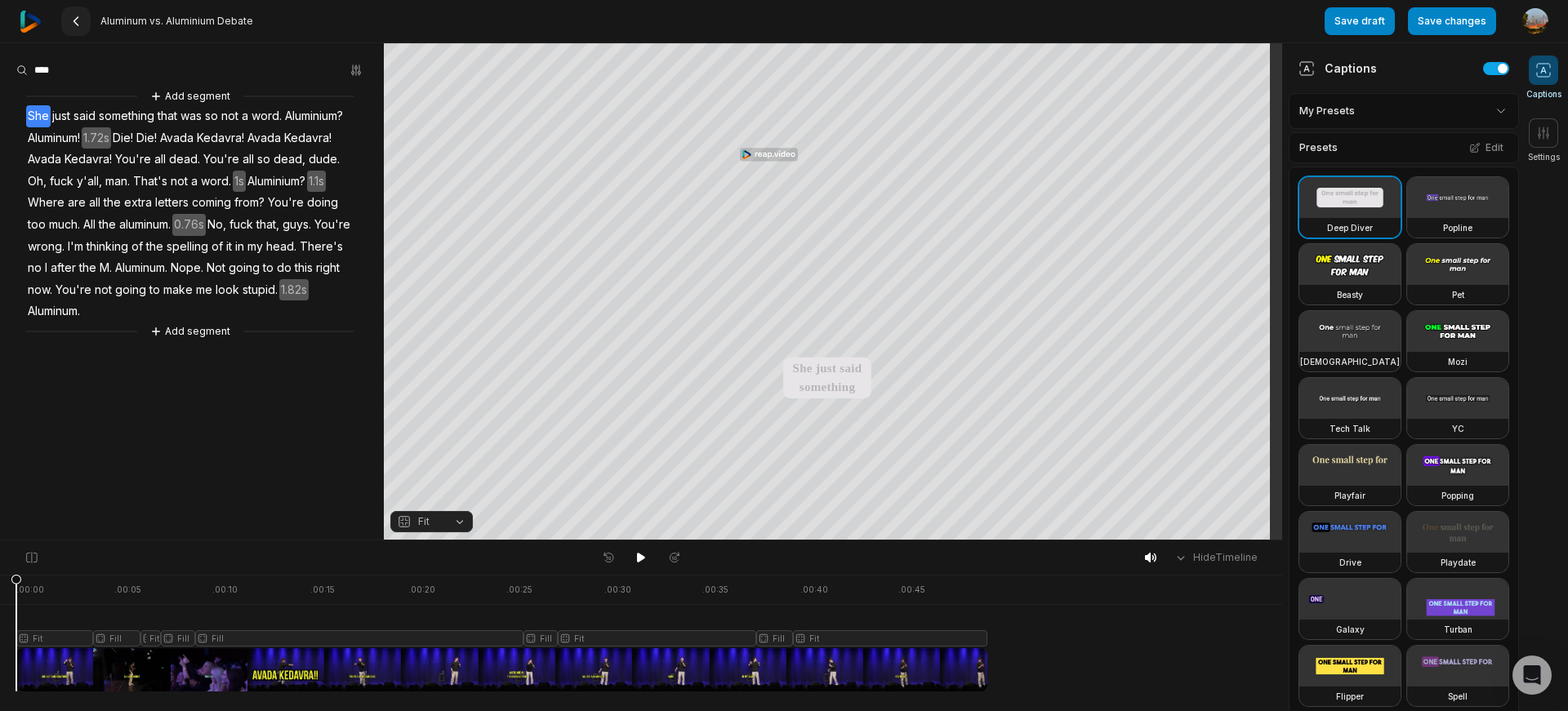
click at [73, 23] on icon at bounding box center [76, 22] width 13 height 13
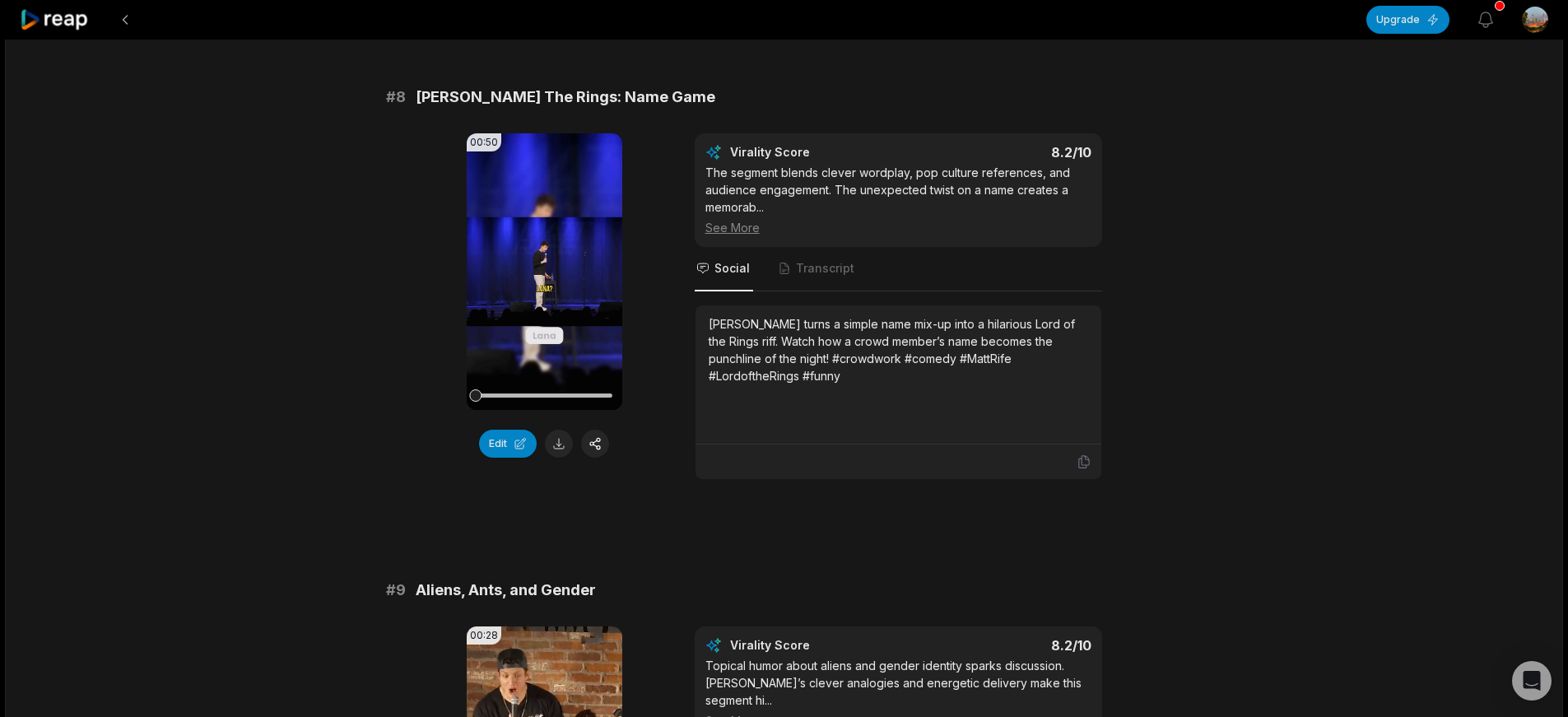
scroll to position [3510, 0]
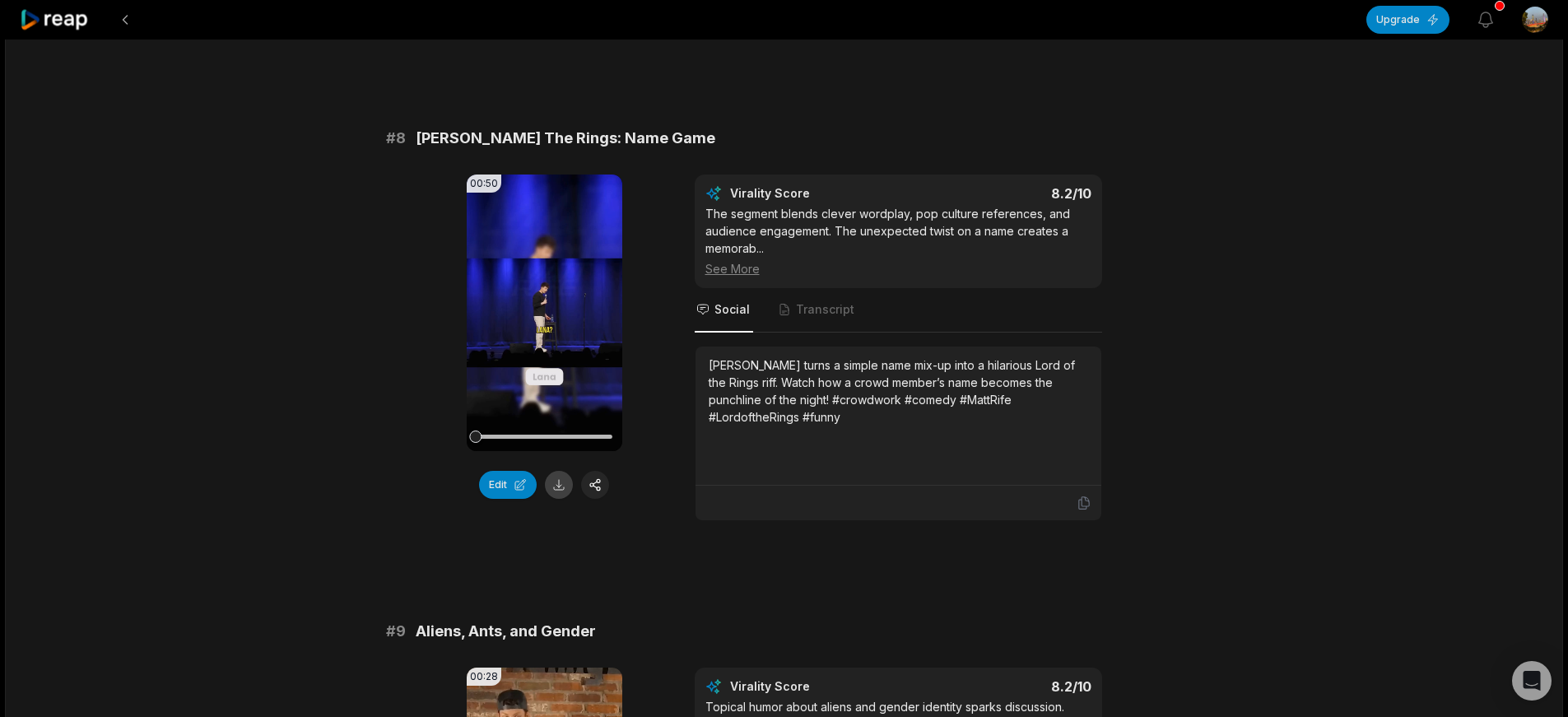
click at [561, 471] on button at bounding box center [559, 485] width 28 height 28
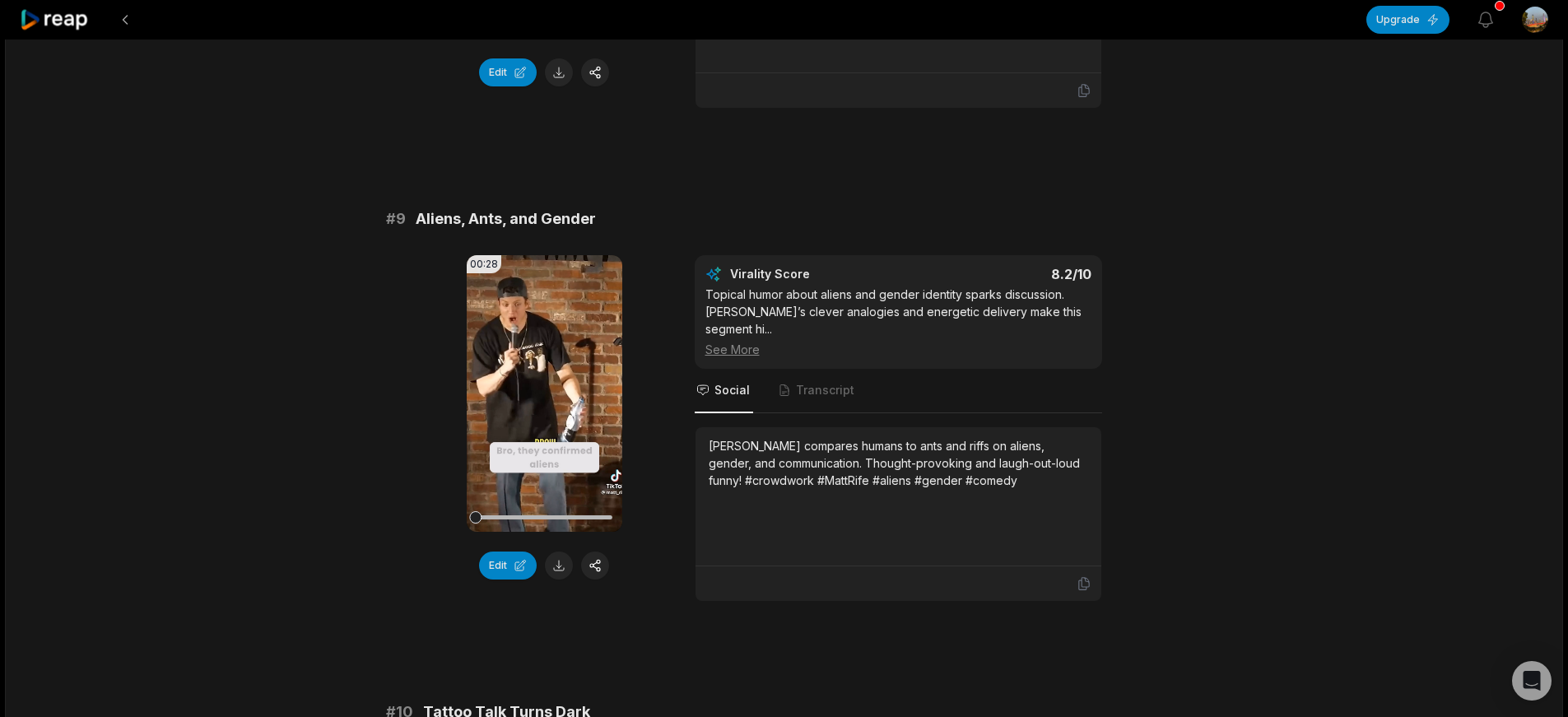
scroll to position [3894, 0]
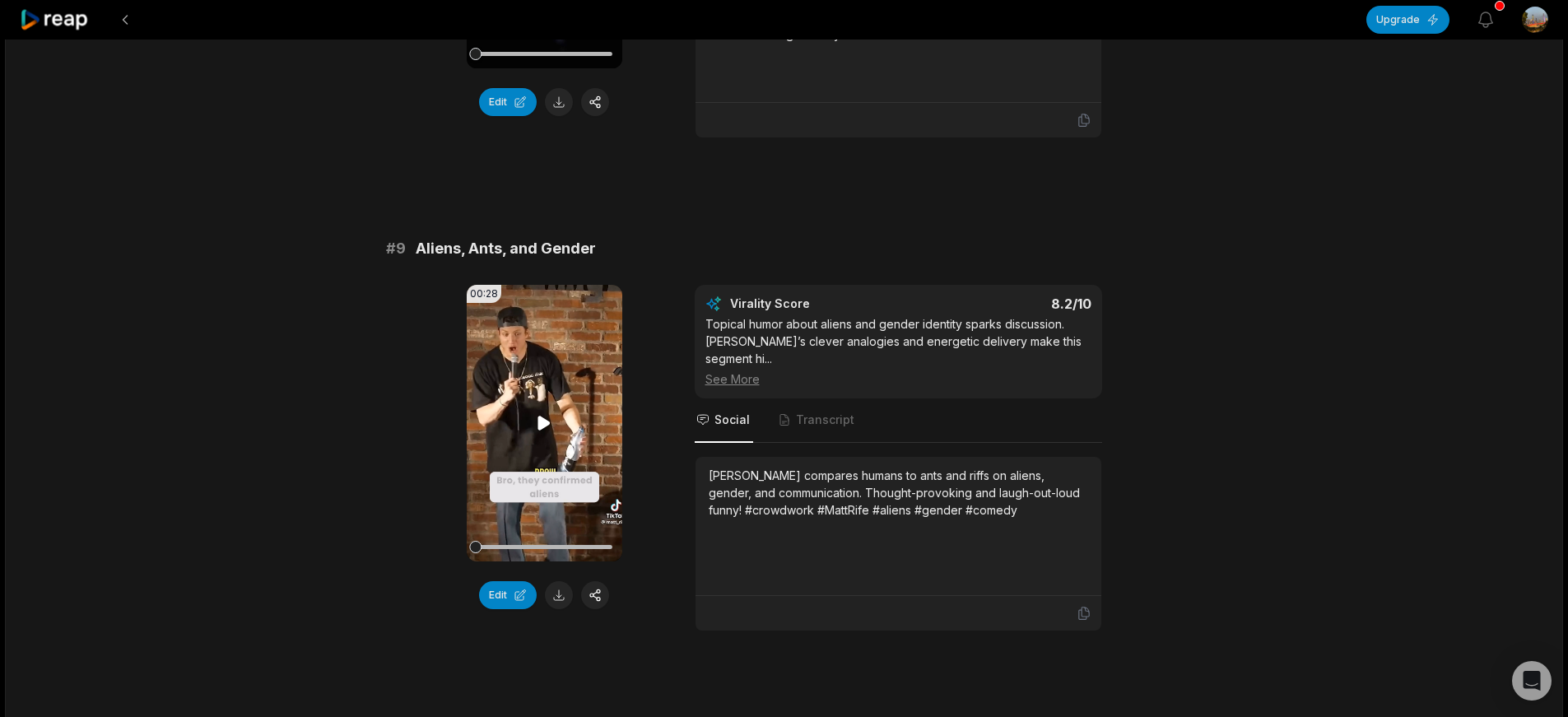
click at [543, 416] on icon at bounding box center [543, 422] width 12 height 14
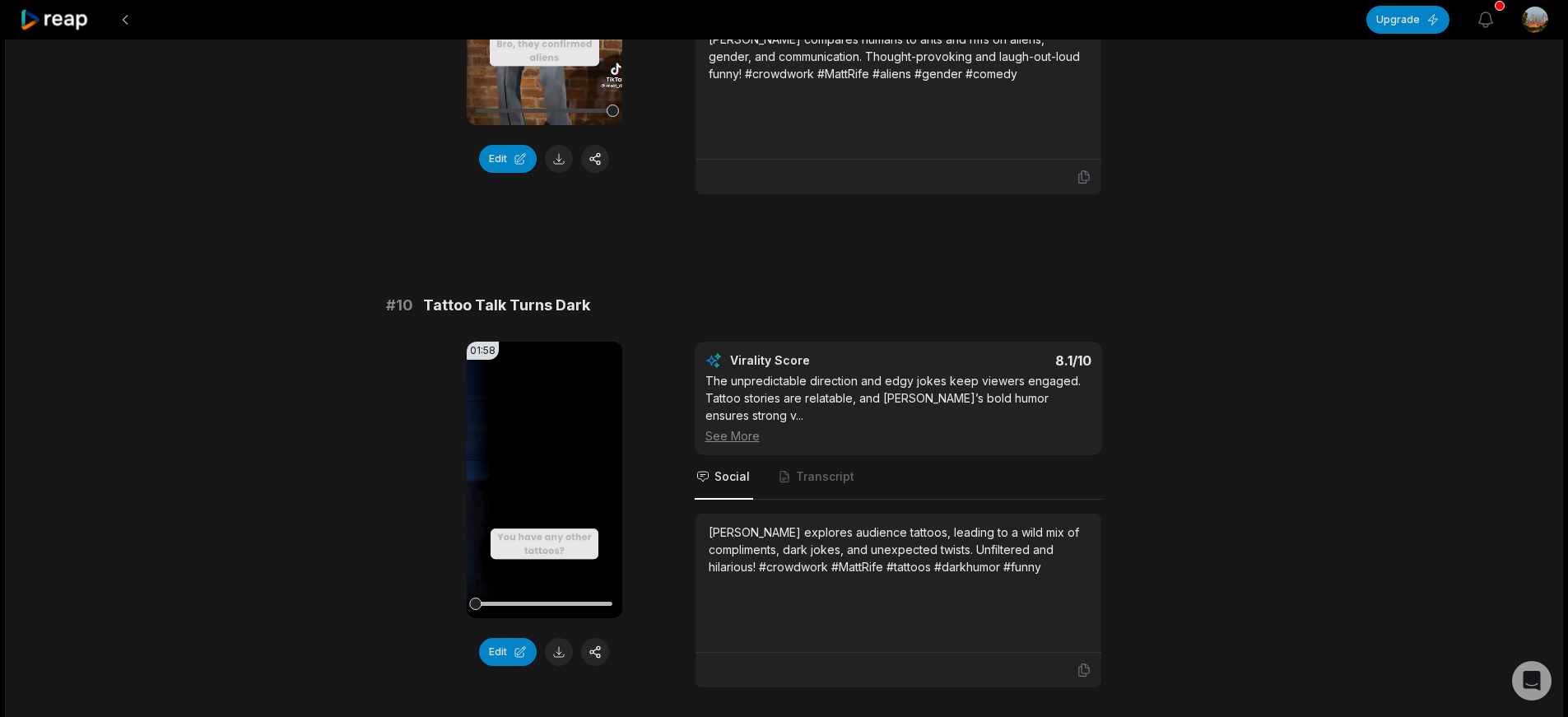
scroll to position [4378, 0]
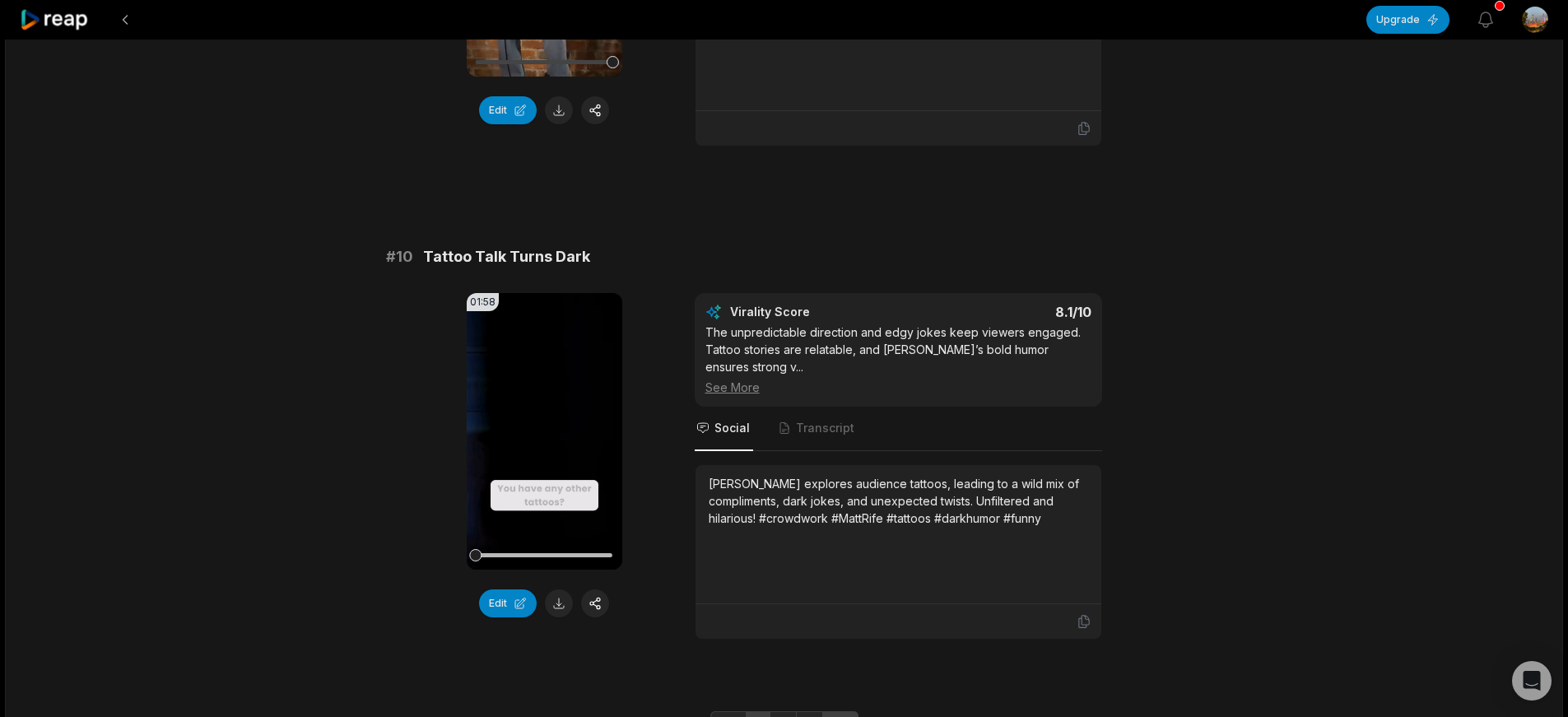
click at [848, 711] on link "Next page" at bounding box center [840, 725] width 36 height 27
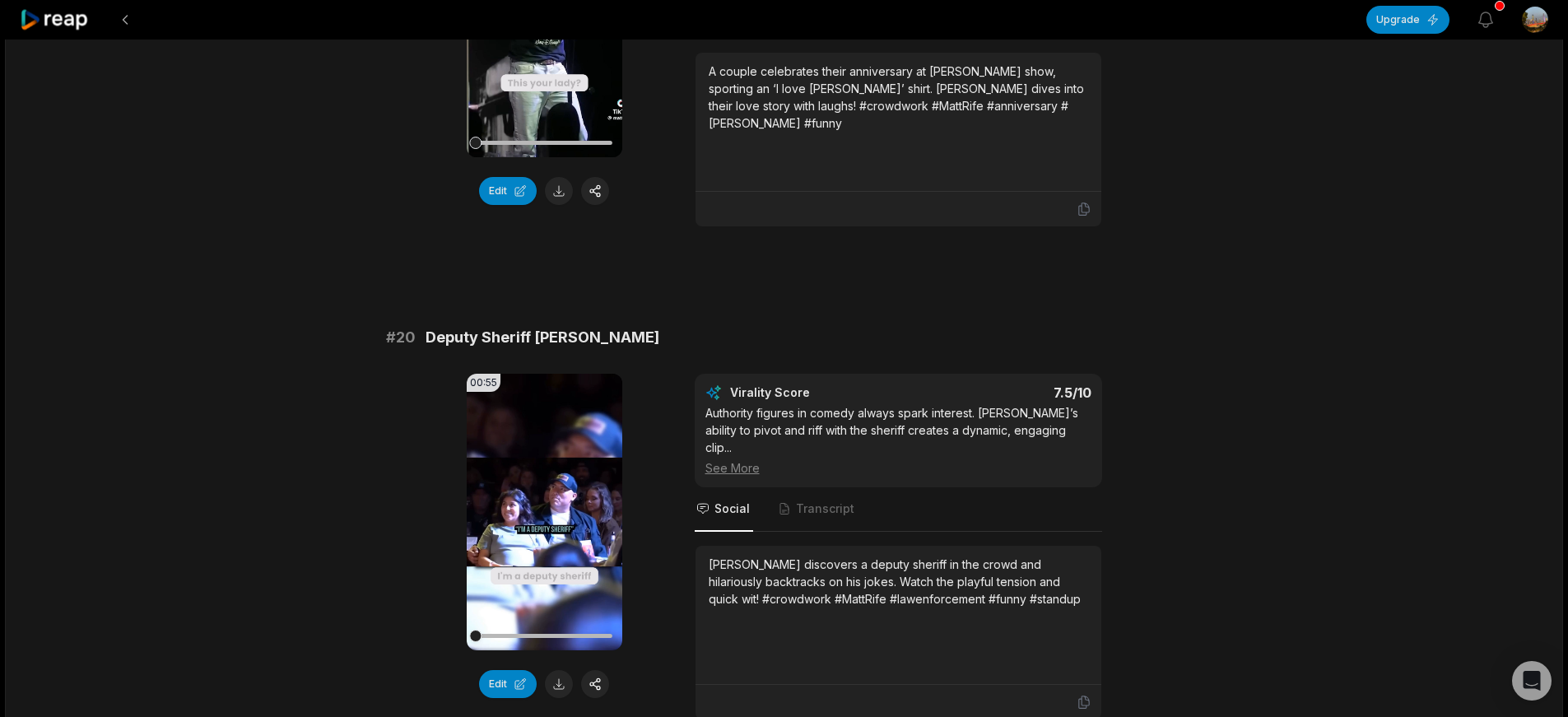
scroll to position [4287, 0]
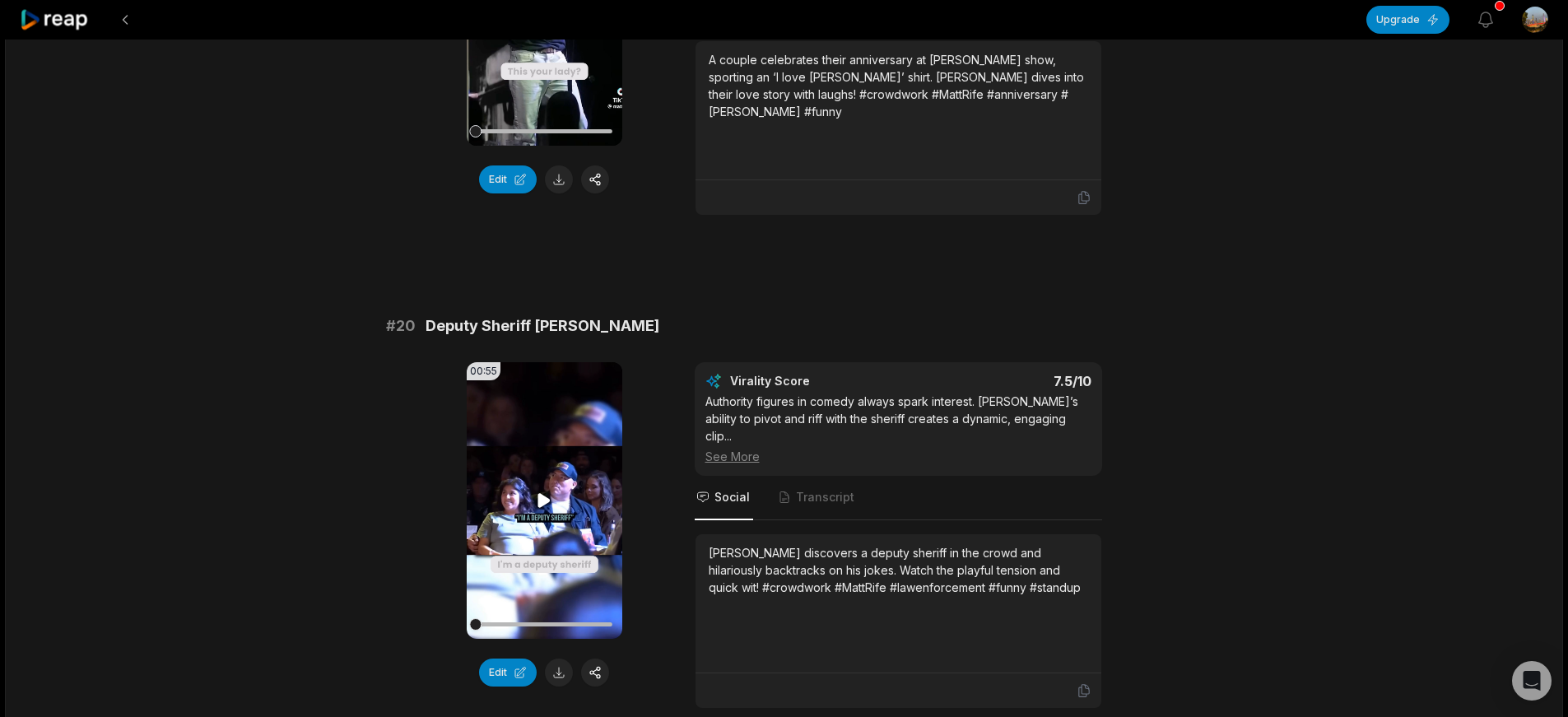
click at [542, 493] on icon at bounding box center [543, 500] width 12 height 14
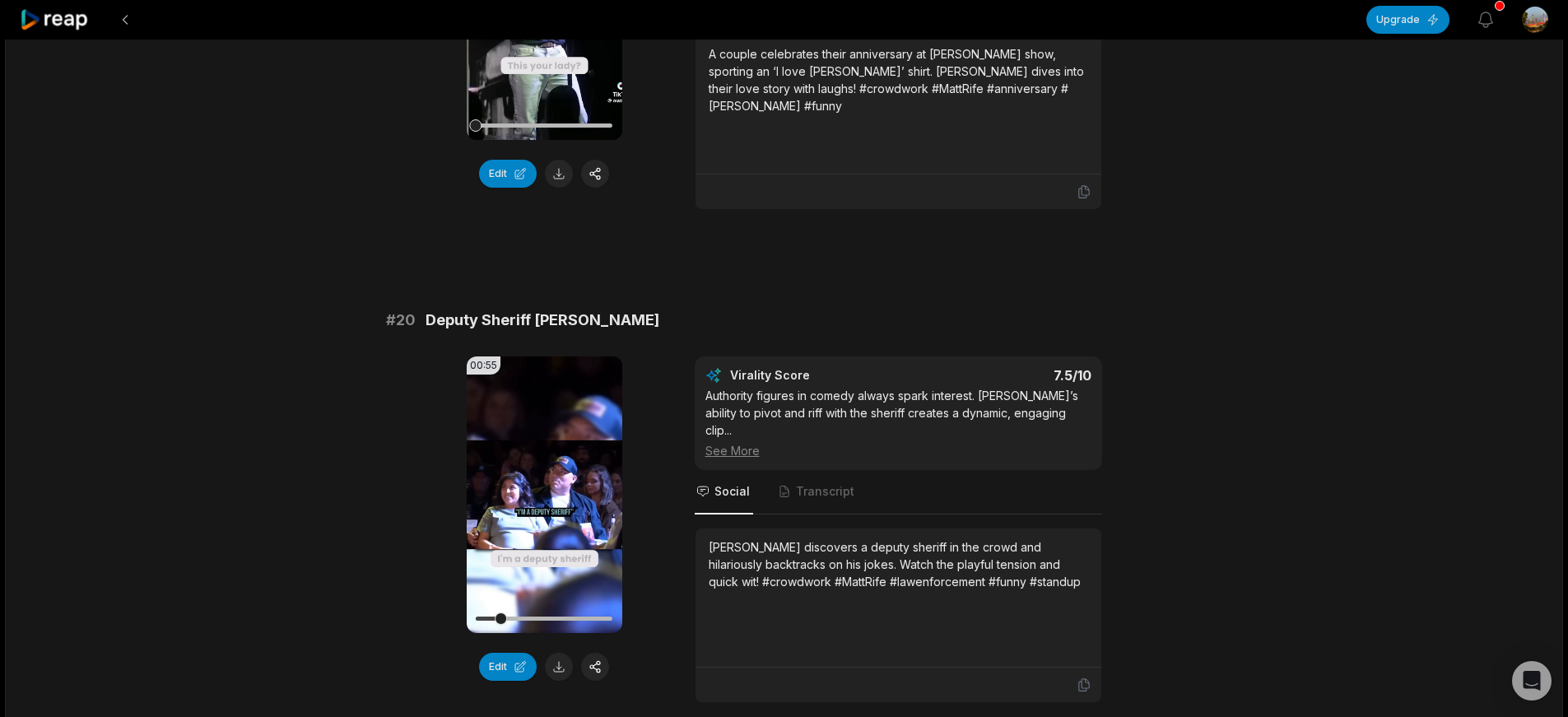
scroll to position [4408, 0]
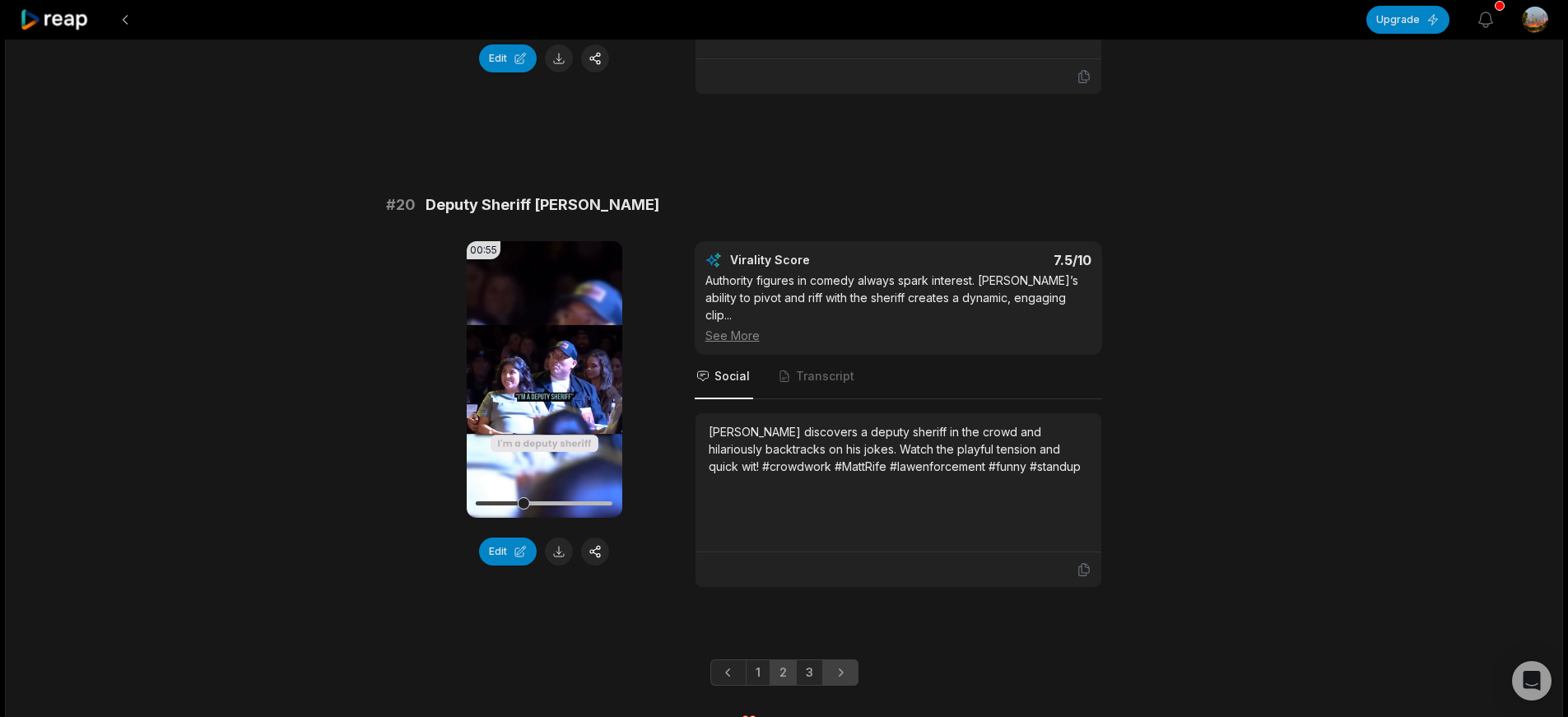
click at [842, 664] on icon "Next page" at bounding box center [840, 672] width 16 height 16
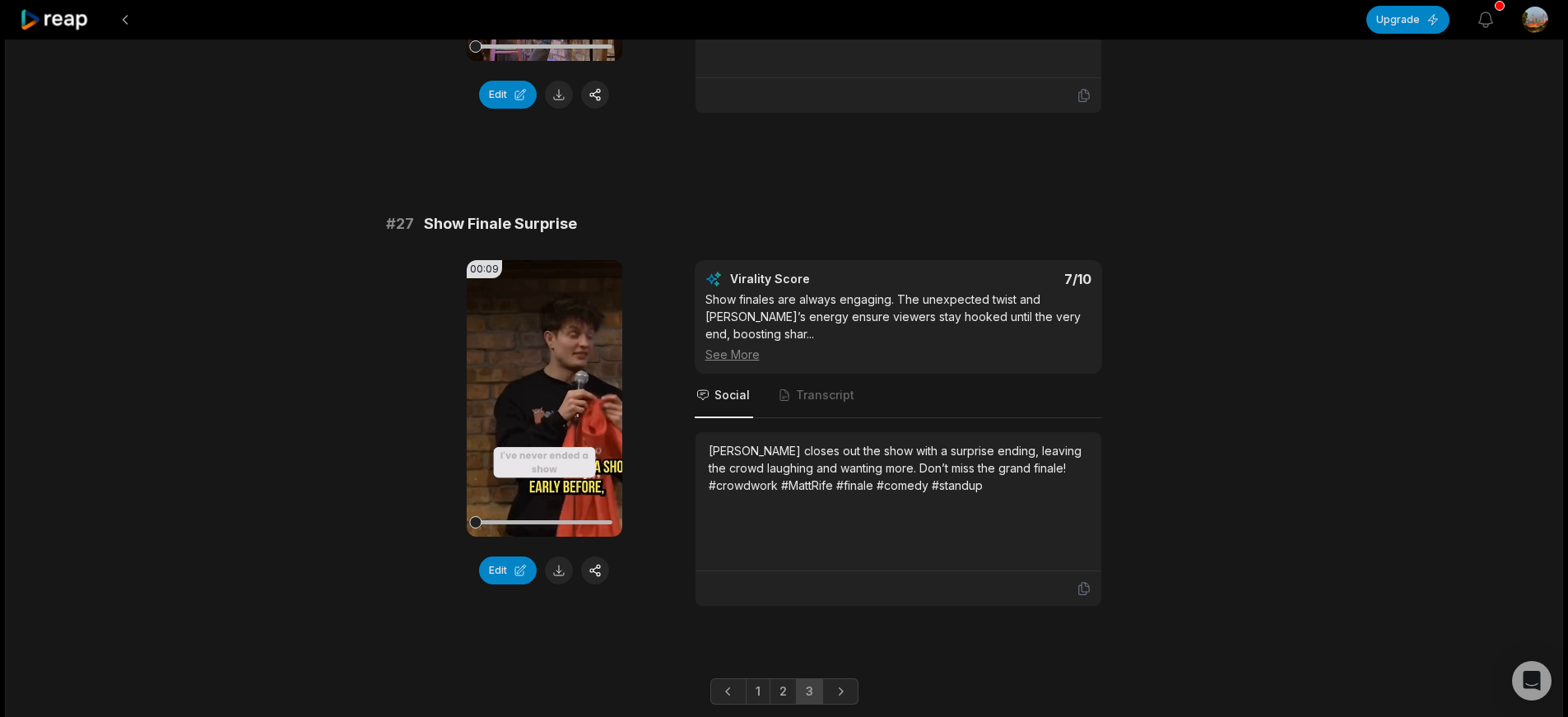
scroll to position [2889, 0]
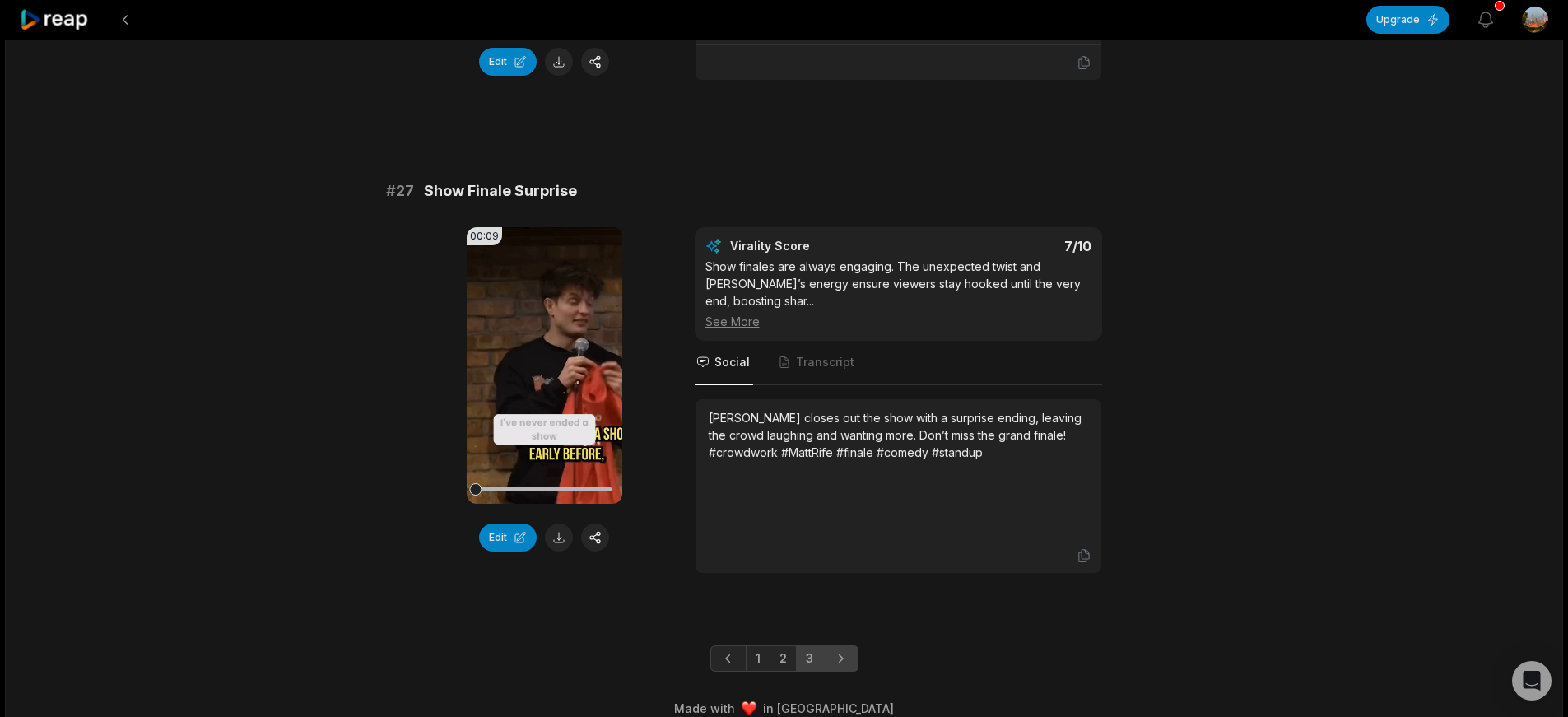
click at [836, 651] on icon "Next page" at bounding box center [840, 658] width 16 height 16
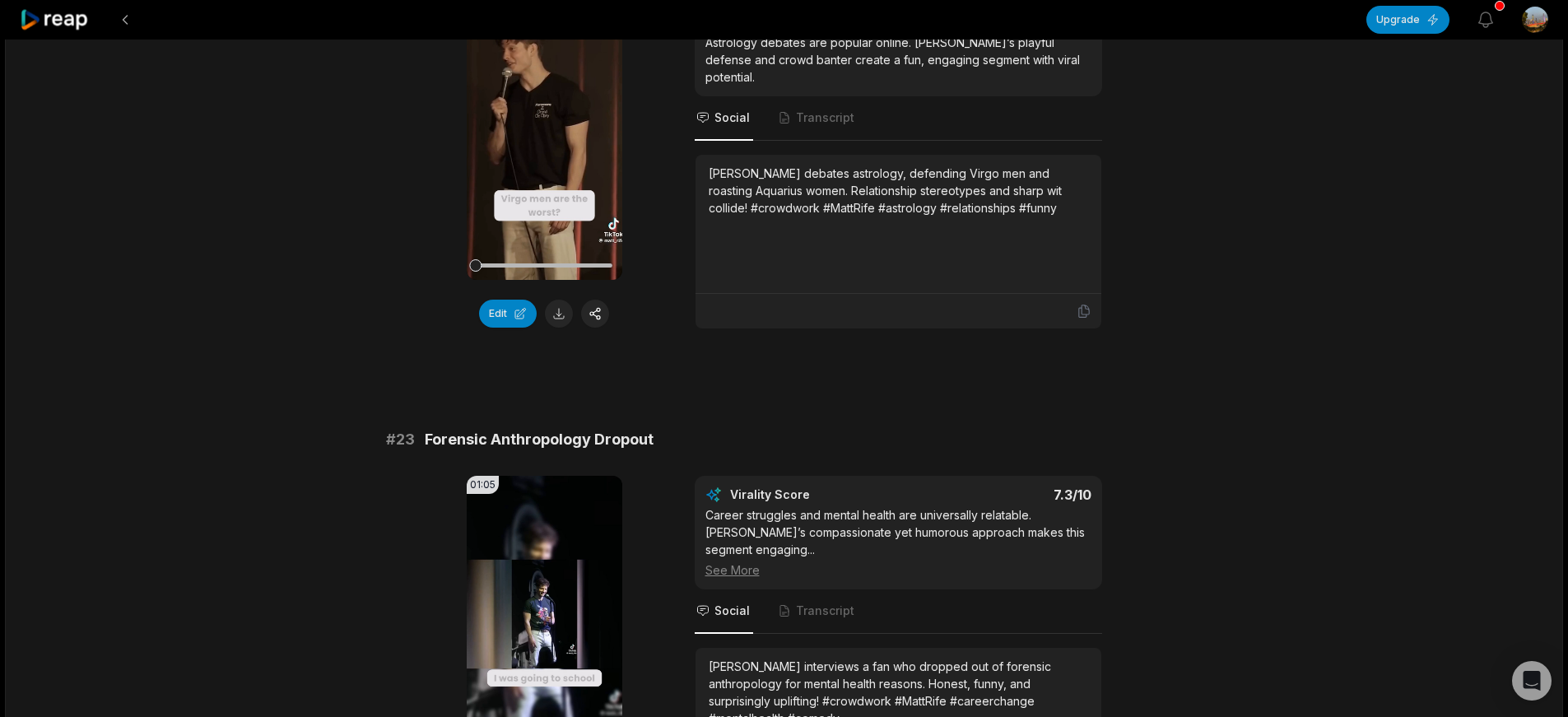
scroll to position [0, 0]
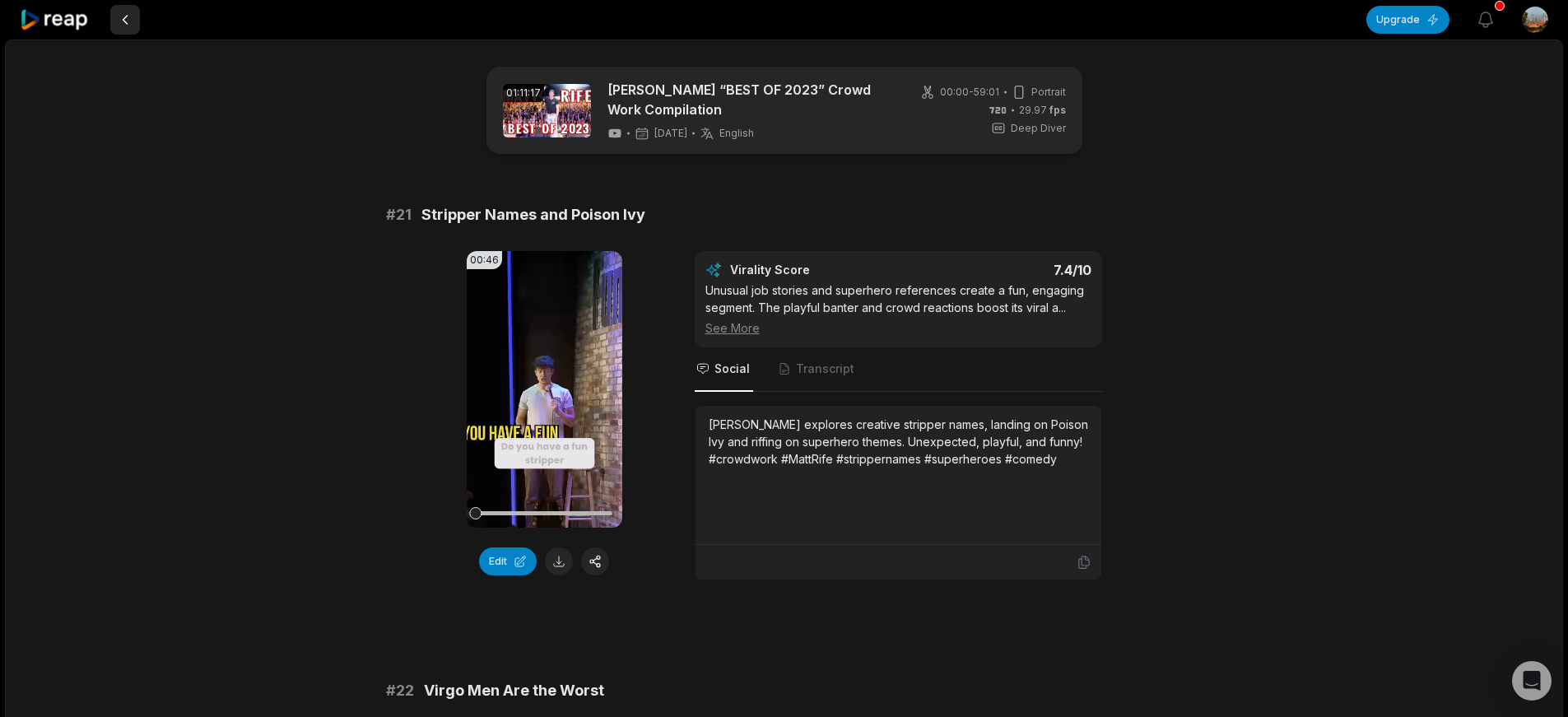
click at [121, 26] on button at bounding box center [124, 19] width 29 height 29
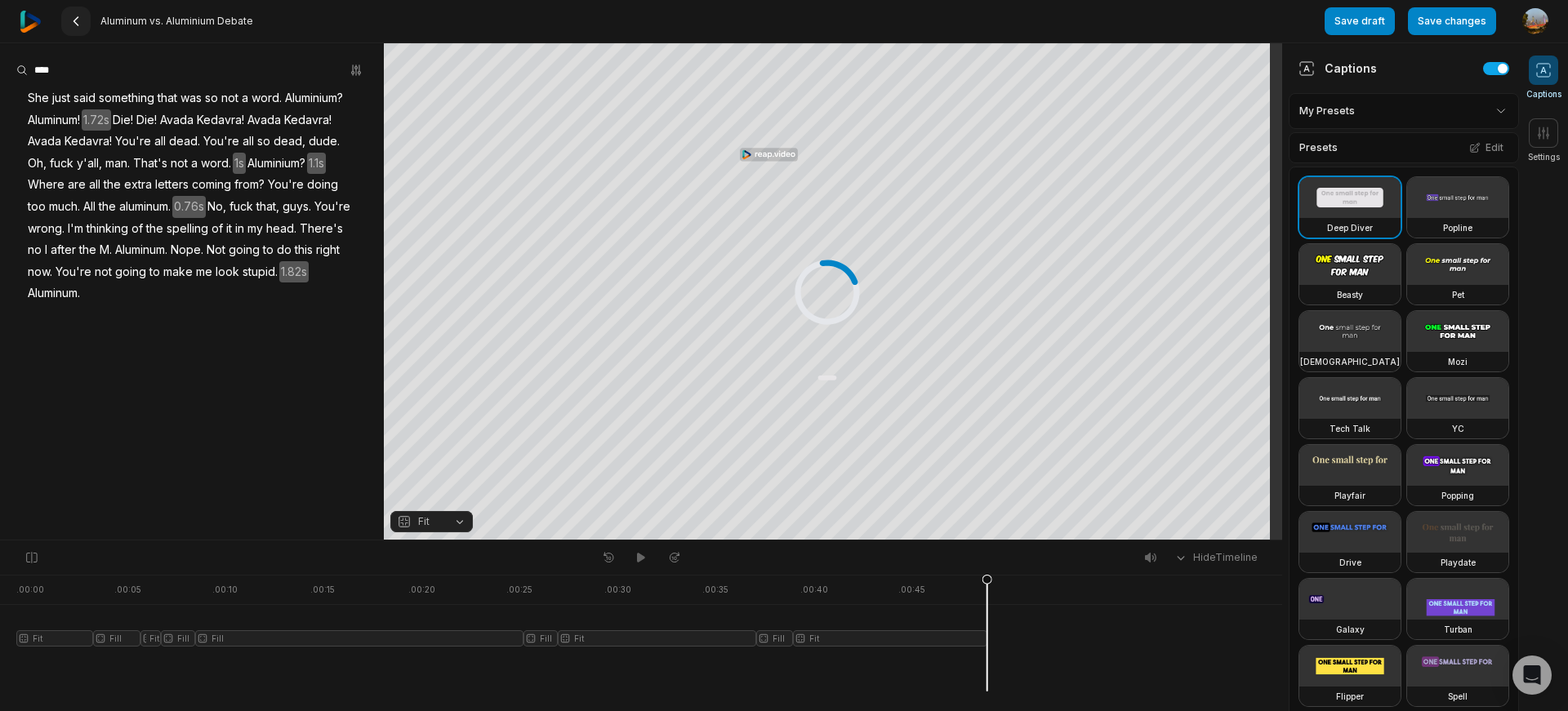
click at [70, 23] on icon at bounding box center [76, 22] width 13 height 13
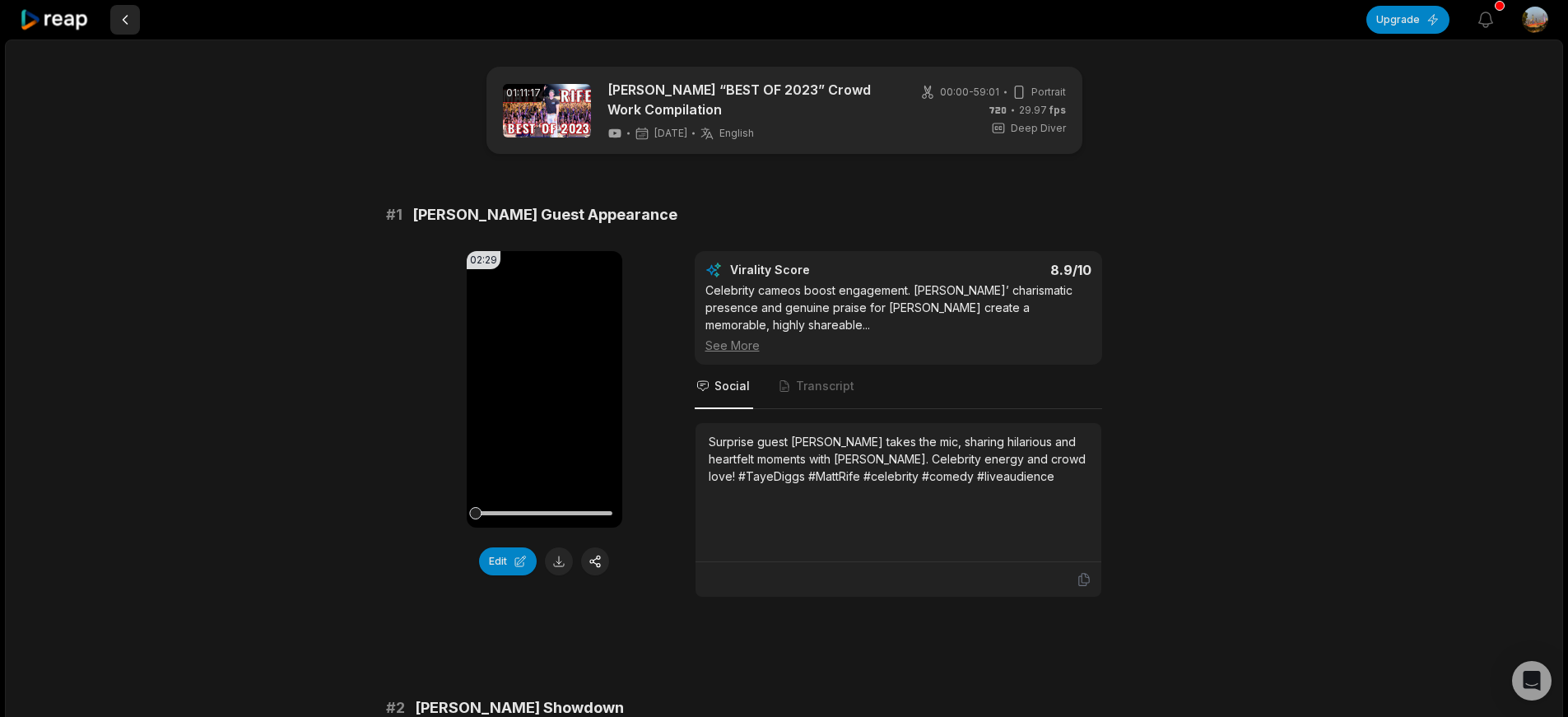
click at [126, 22] on button at bounding box center [124, 19] width 29 height 29
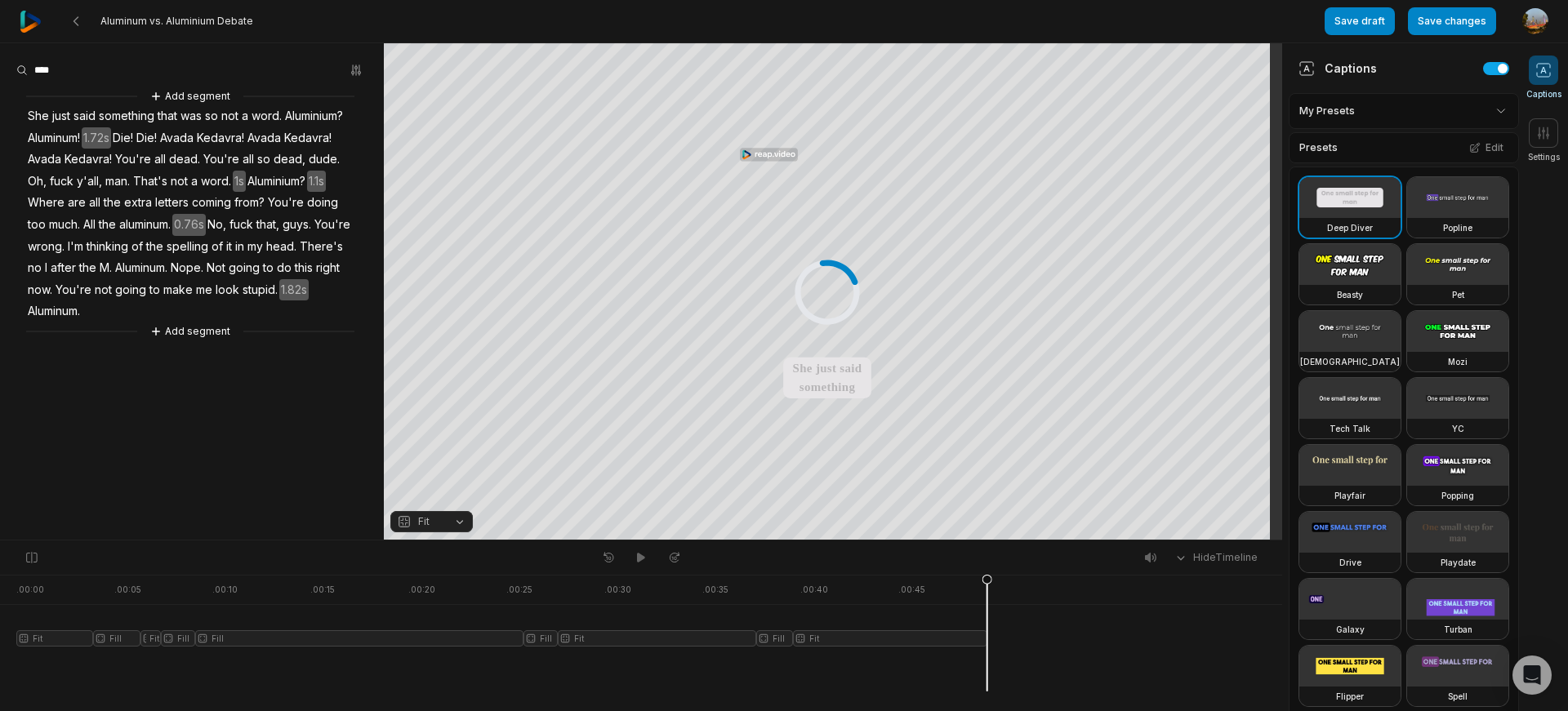
click at [125, 22] on span "Aluminum vs. Aluminium Debate" at bounding box center [177, 22] width 153 height 13
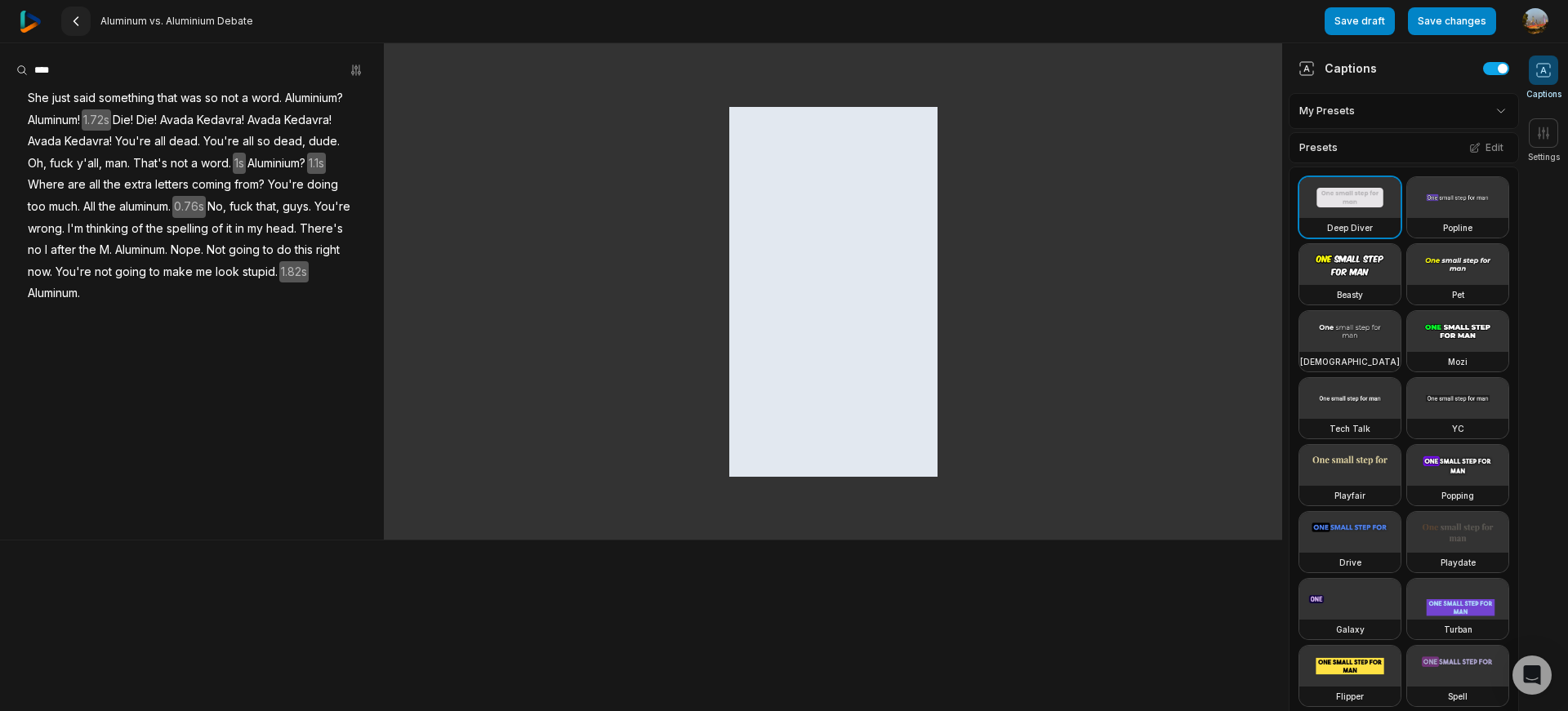
click at [85, 23] on button at bounding box center [75, 21] width 29 height 29
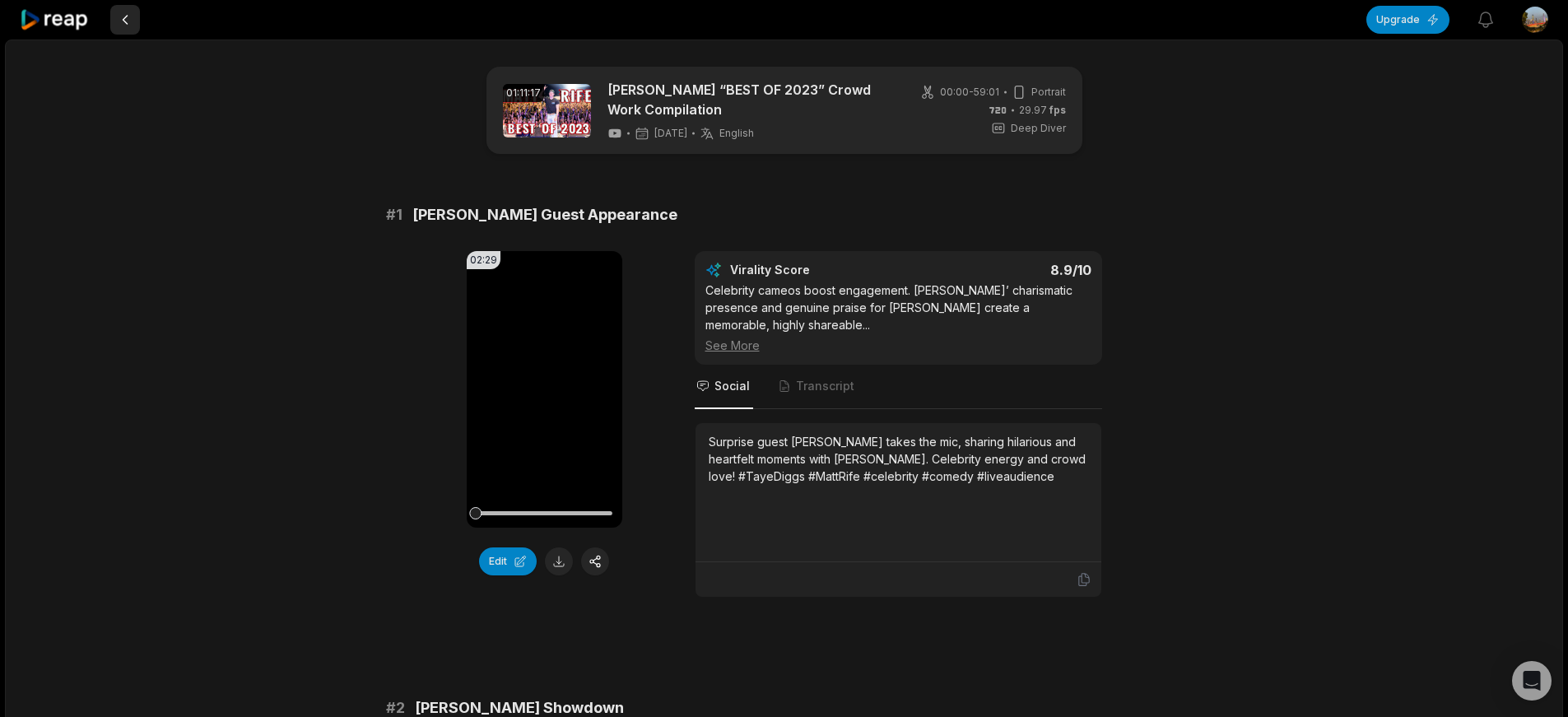
click at [122, 19] on button at bounding box center [124, 19] width 29 height 29
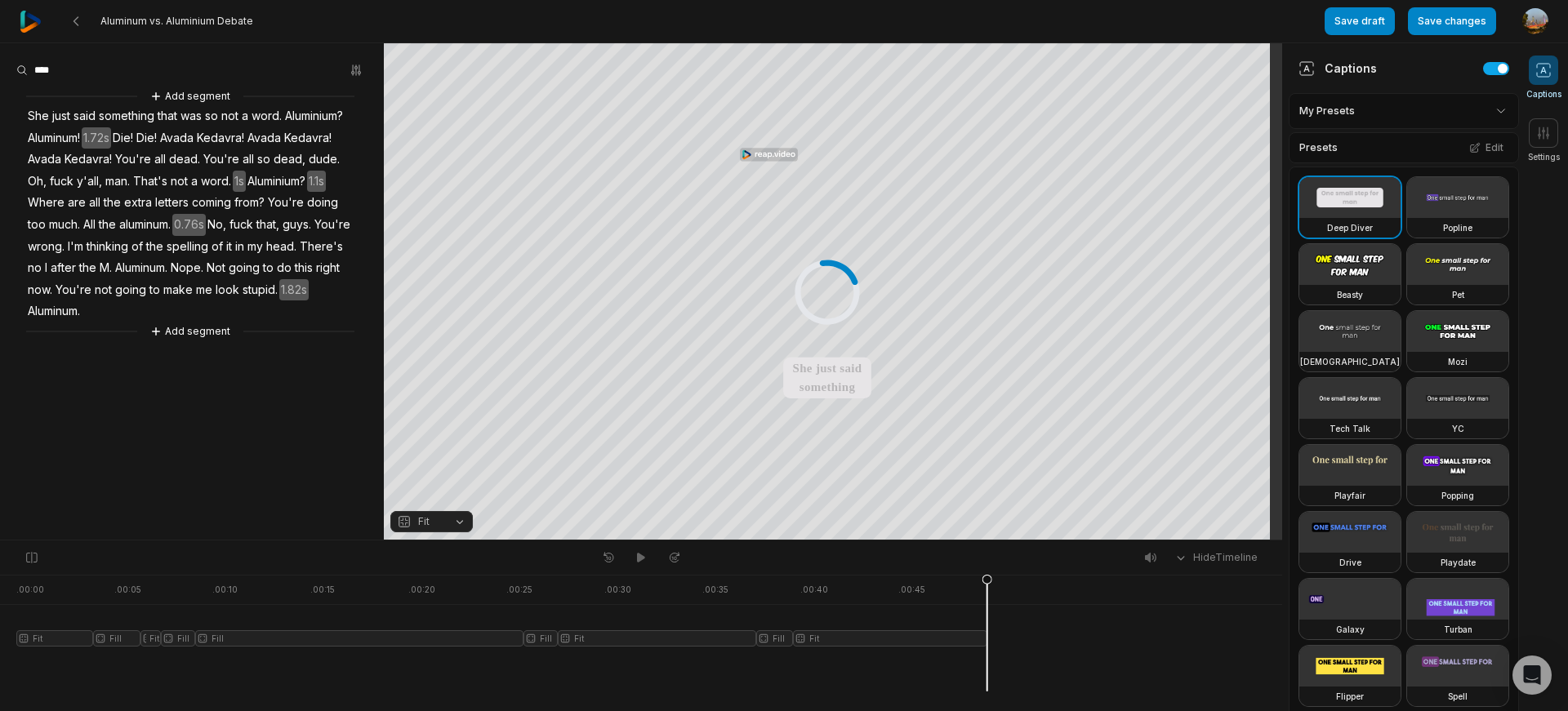
click at [28, 23] on img at bounding box center [30, 21] width 22 height 22
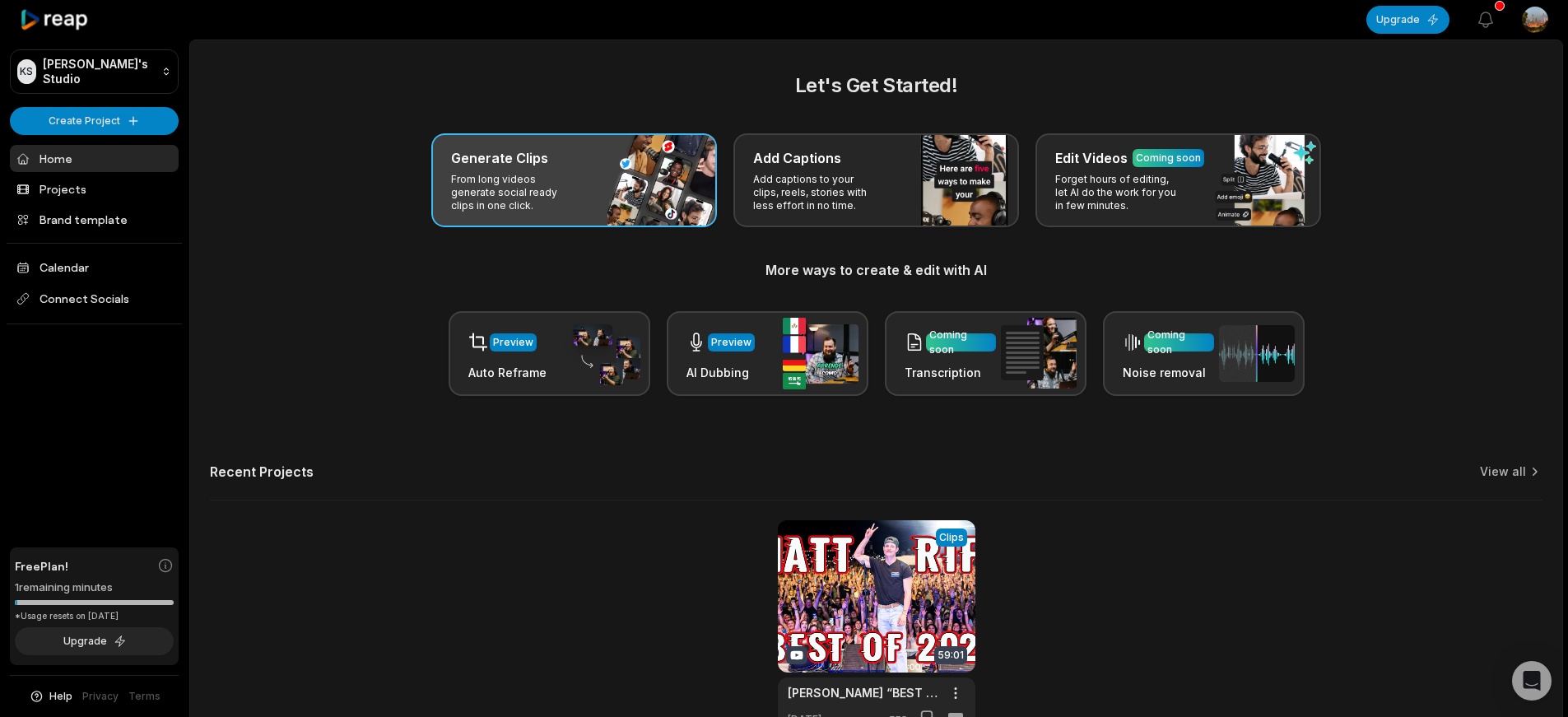
click at [572, 188] on p "From long videos generate social ready clips in one click." at bounding box center [514, 192] width 128 height 40
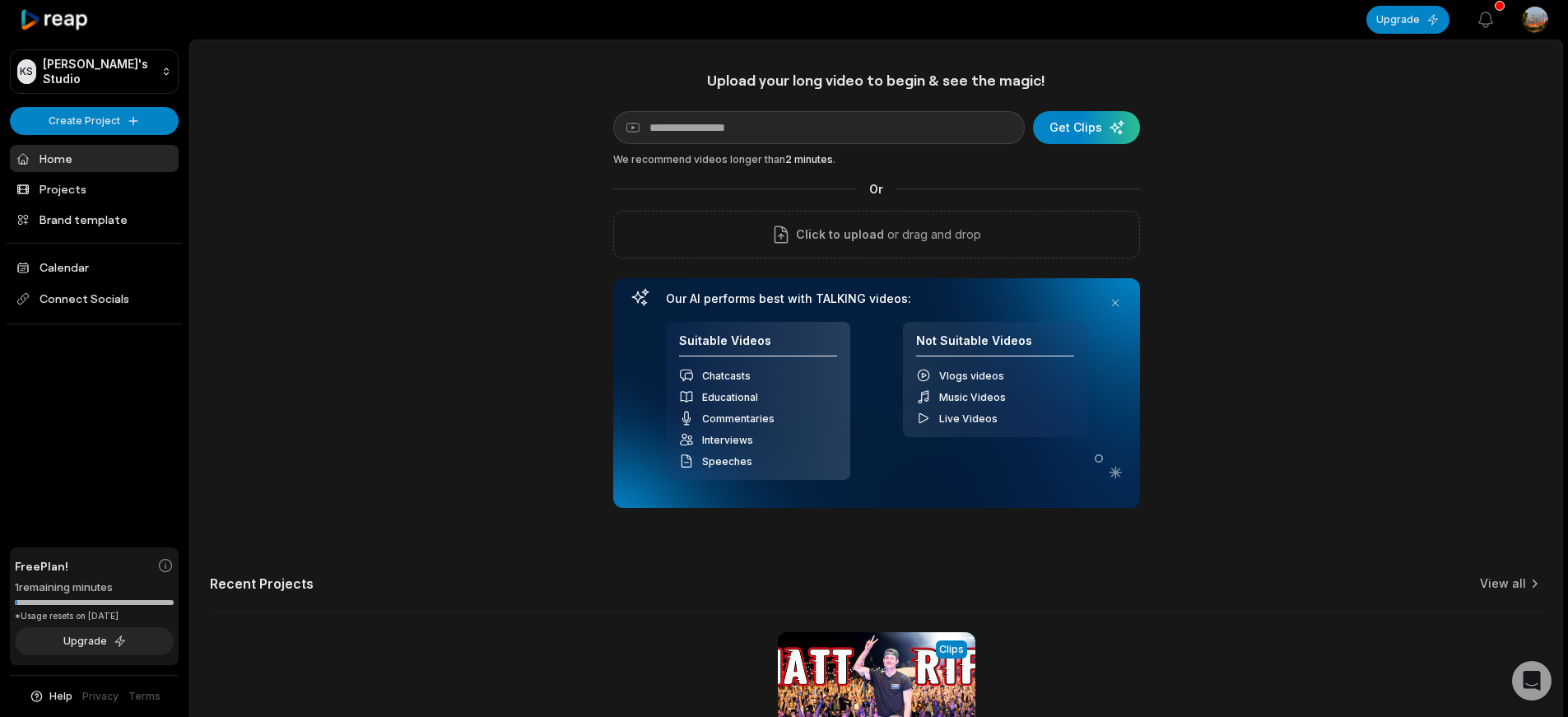
click at [369, 191] on div "Upload your long video to begin & see the magic! YouTube link Get Clips We reco…" at bounding box center [876, 459] width 1372 height 777
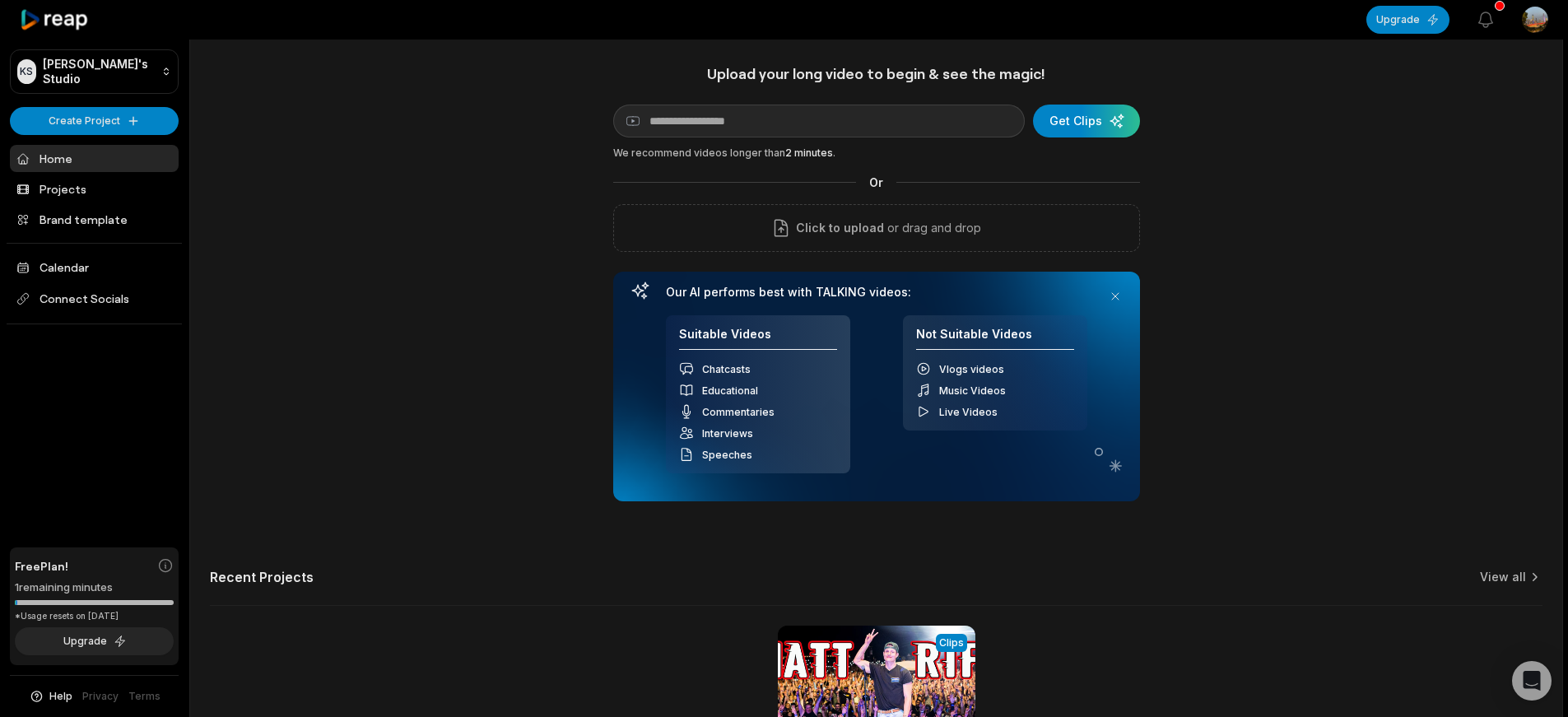
scroll to position [9, 0]
